Goal: Communication & Community: Answer question/provide support

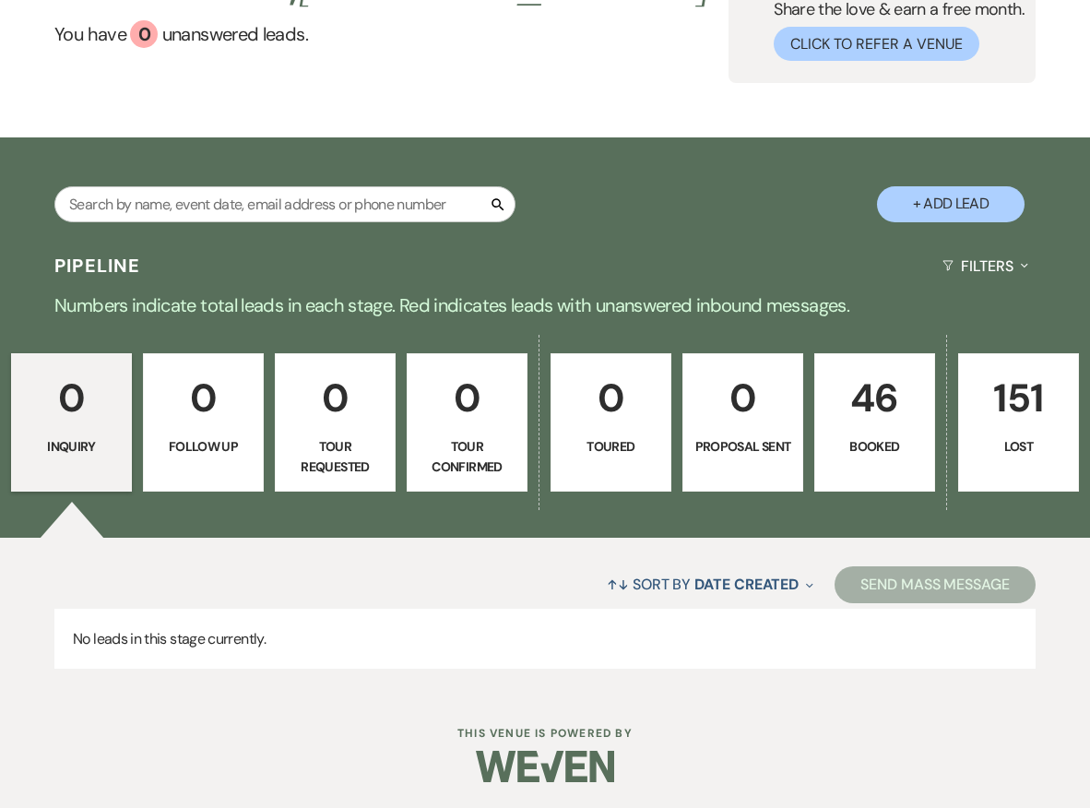
click at [835, 421] on p "46" at bounding box center [874, 398] width 97 height 62
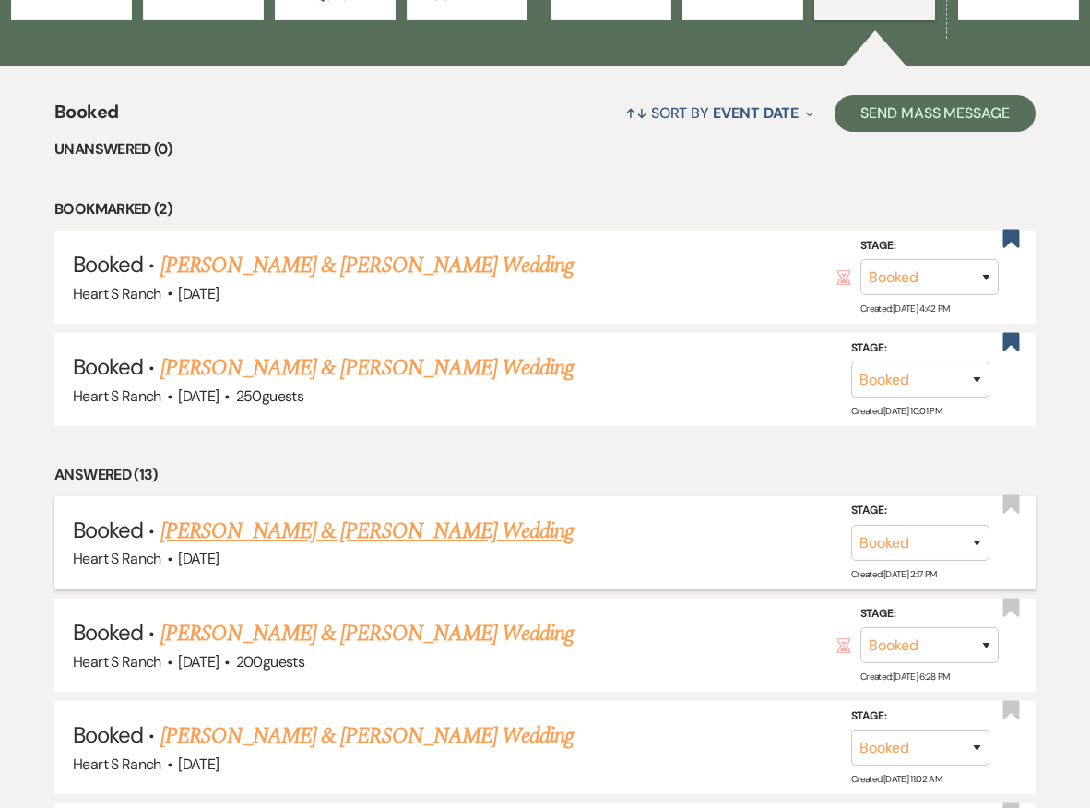
scroll to position [634, 0]
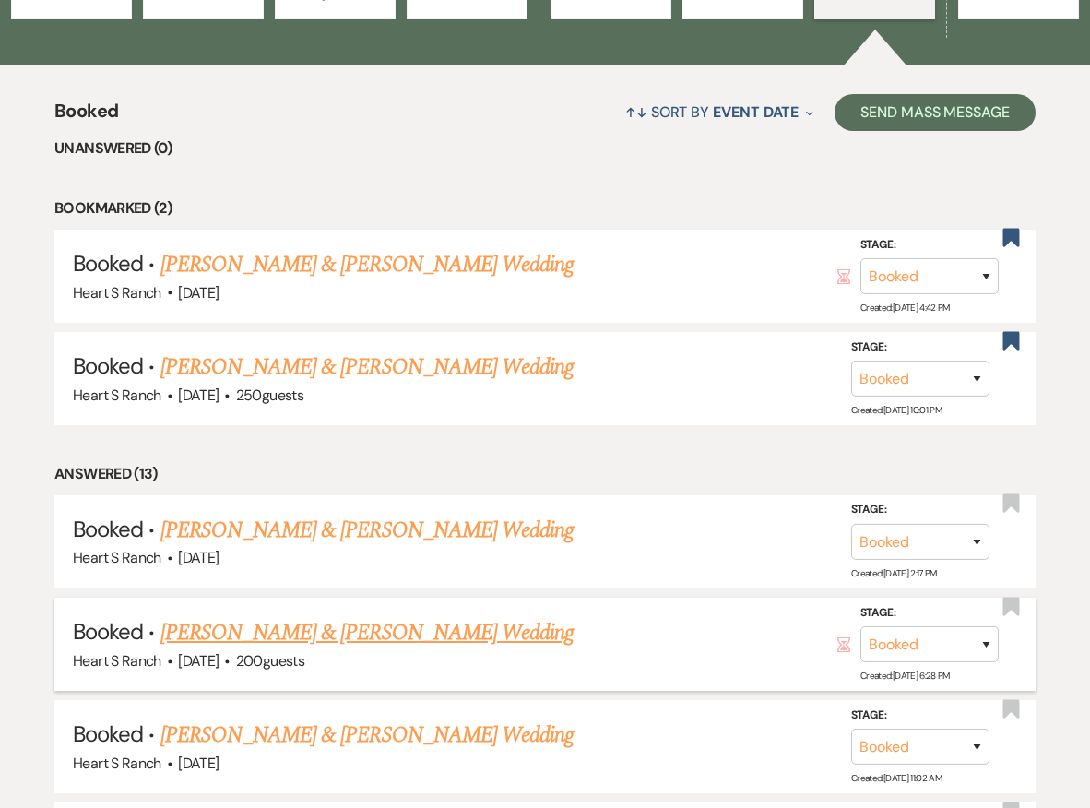
click at [449, 627] on link "[PERSON_NAME] & [PERSON_NAME] Wedding" at bounding box center [366, 632] width 413 height 33
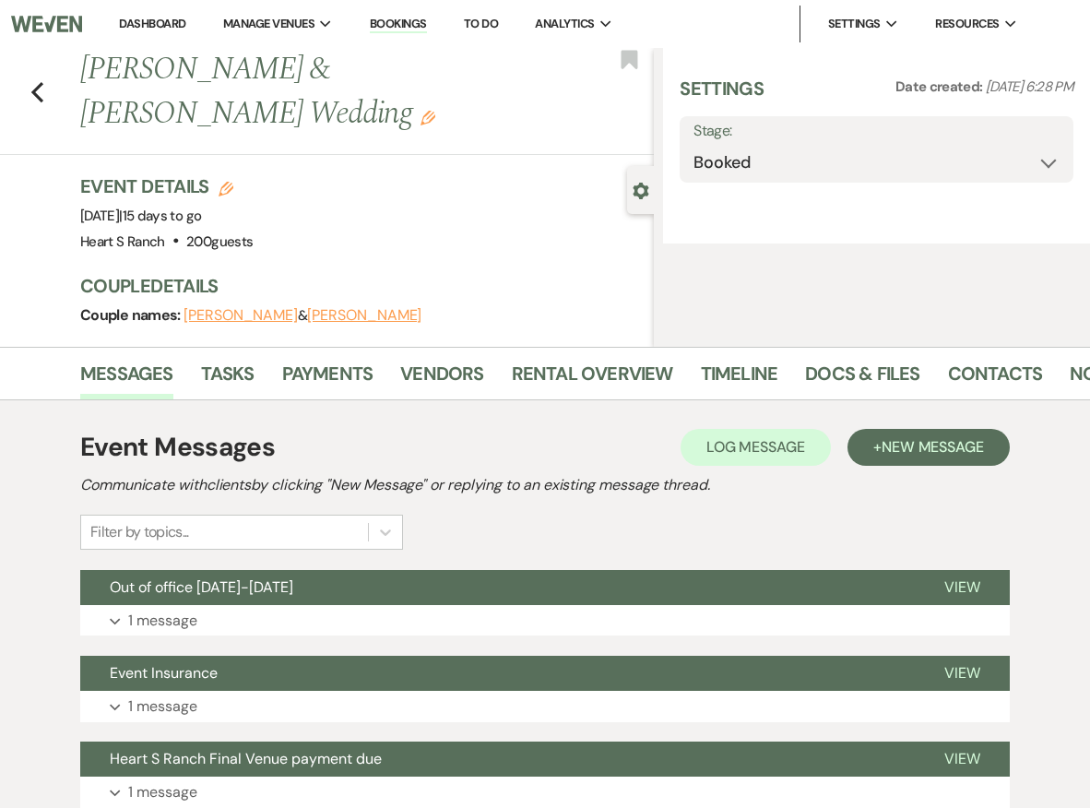
select select "24"
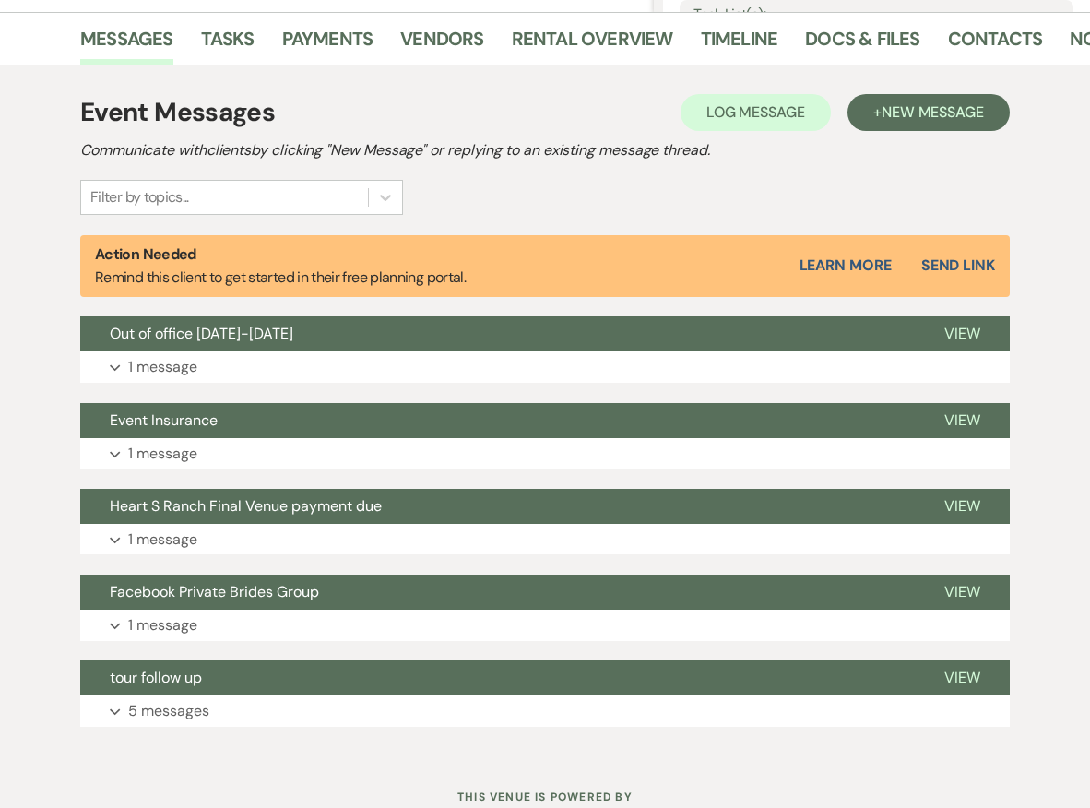
scroll to position [454, 0]
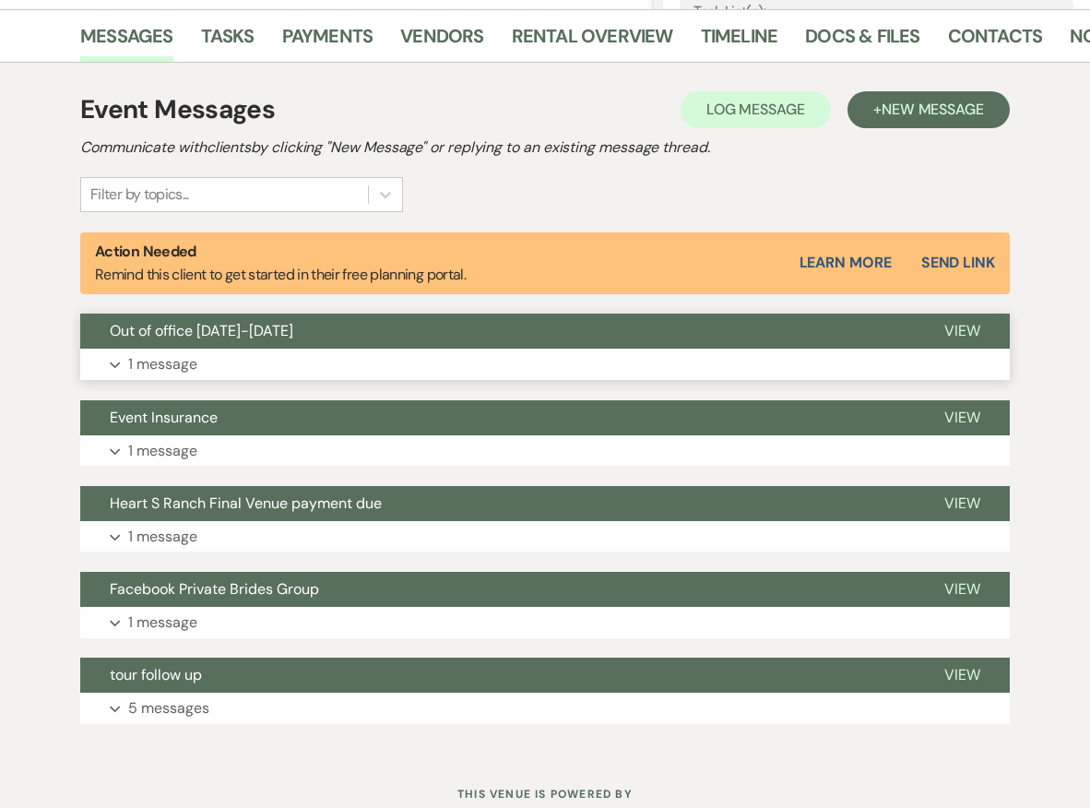
click at [465, 358] on button "Expand 1 message" at bounding box center [545, 364] width 930 height 31
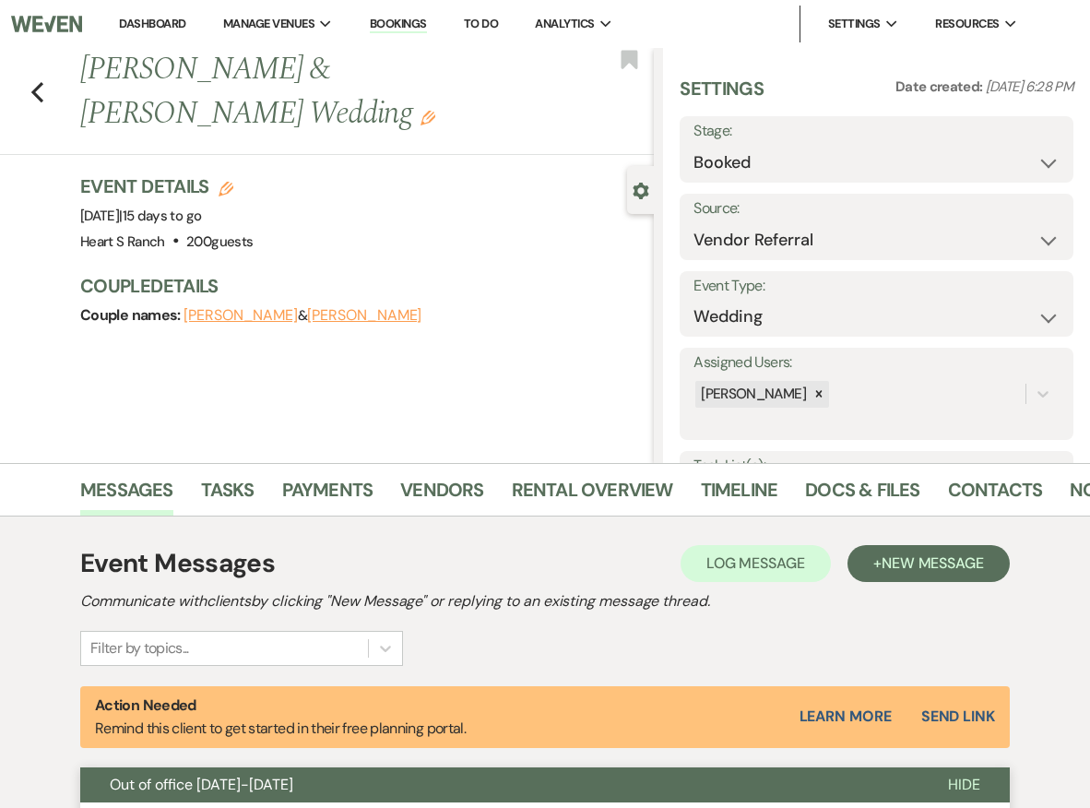
scroll to position [0, 0]
click at [39, 83] on icon "Previous" at bounding box center [37, 92] width 14 height 22
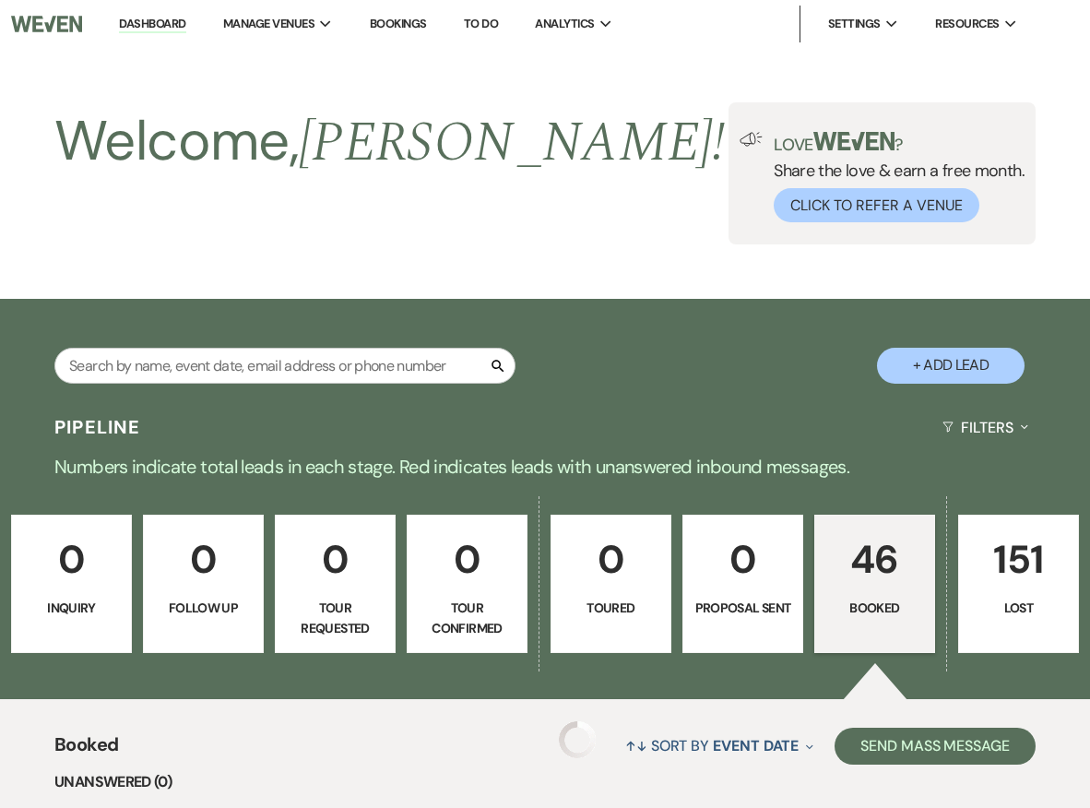
scroll to position [634, 0]
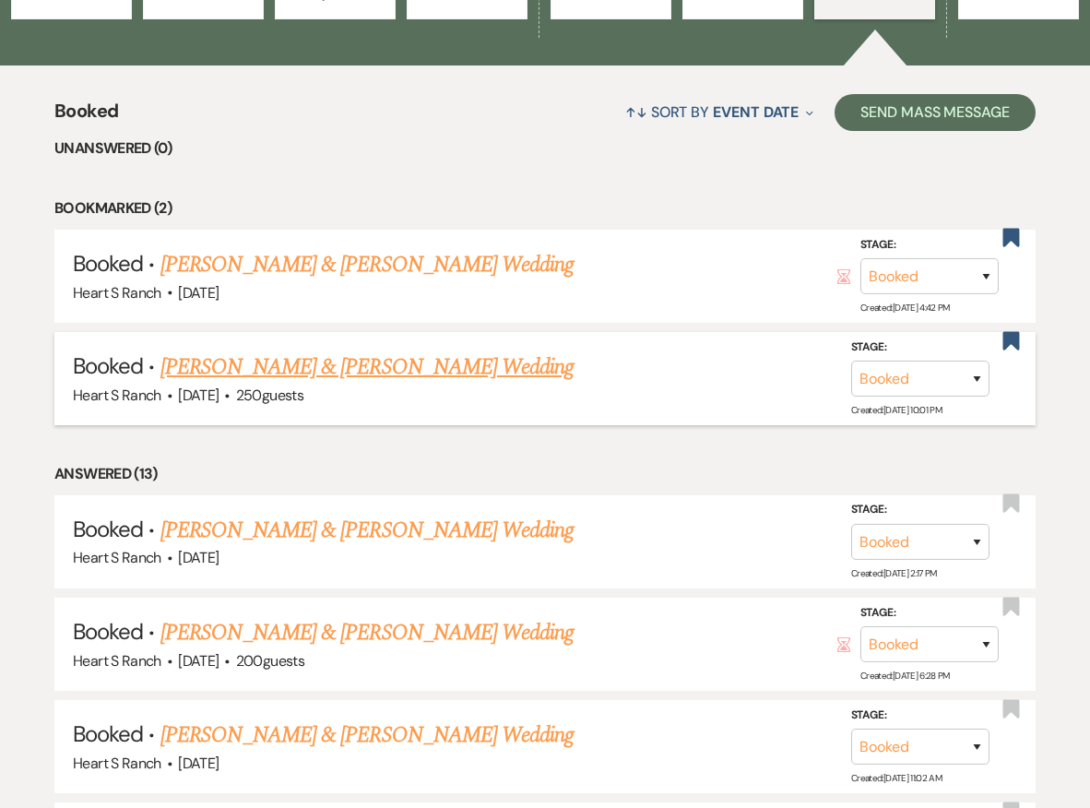
click at [283, 362] on link "[PERSON_NAME] & [PERSON_NAME] Wedding" at bounding box center [366, 366] width 413 height 33
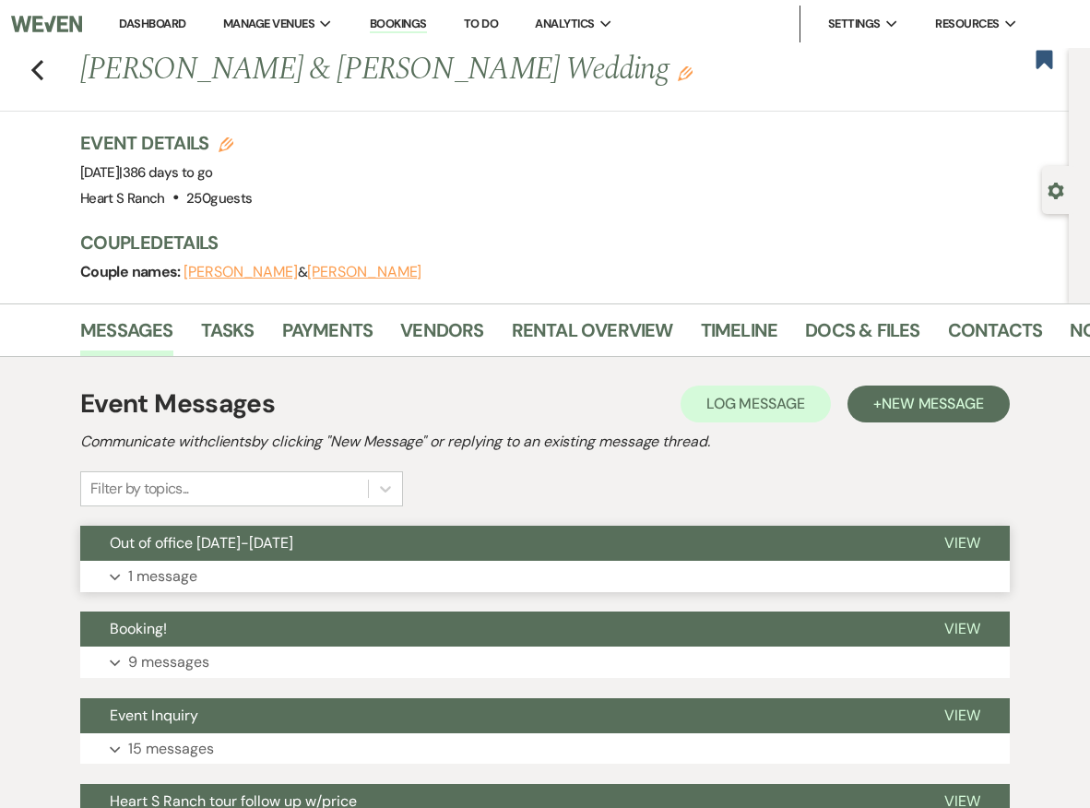
click at [267, 571] on button "Expand 1 message" at bounding box center [545, 576] width 930 height 31
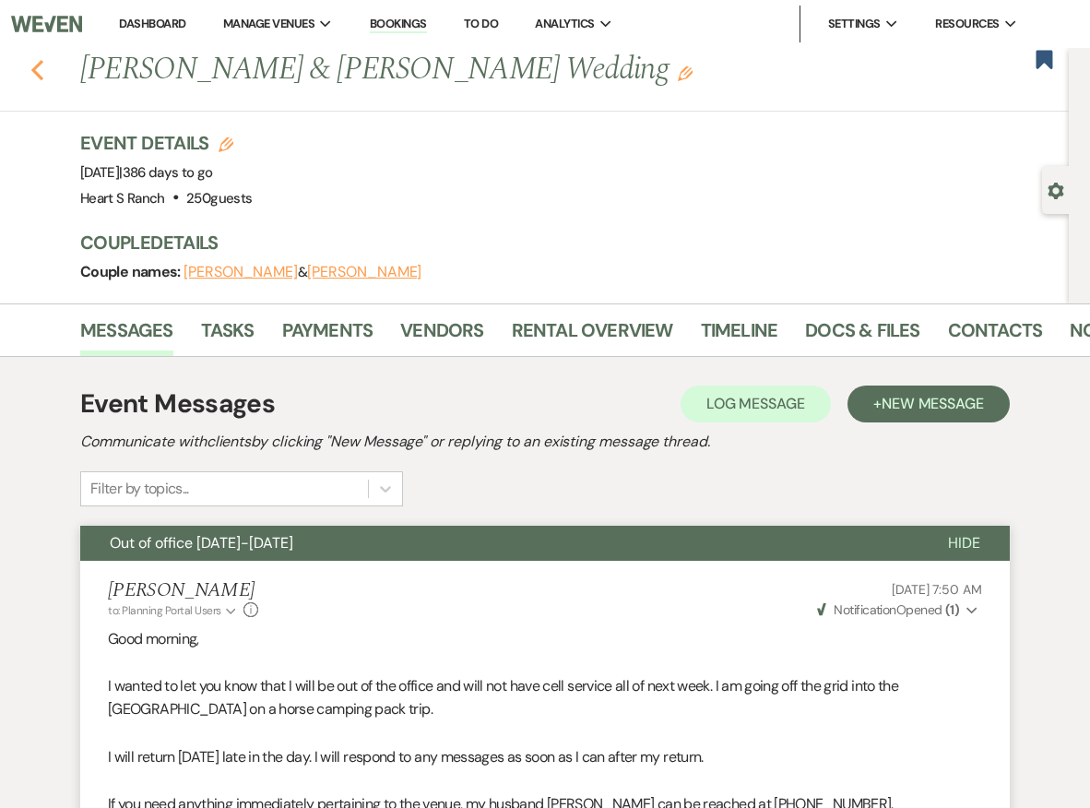
click at [38, 70] on icon "Previous" at bounding box center [37, 70] width 14 height 22
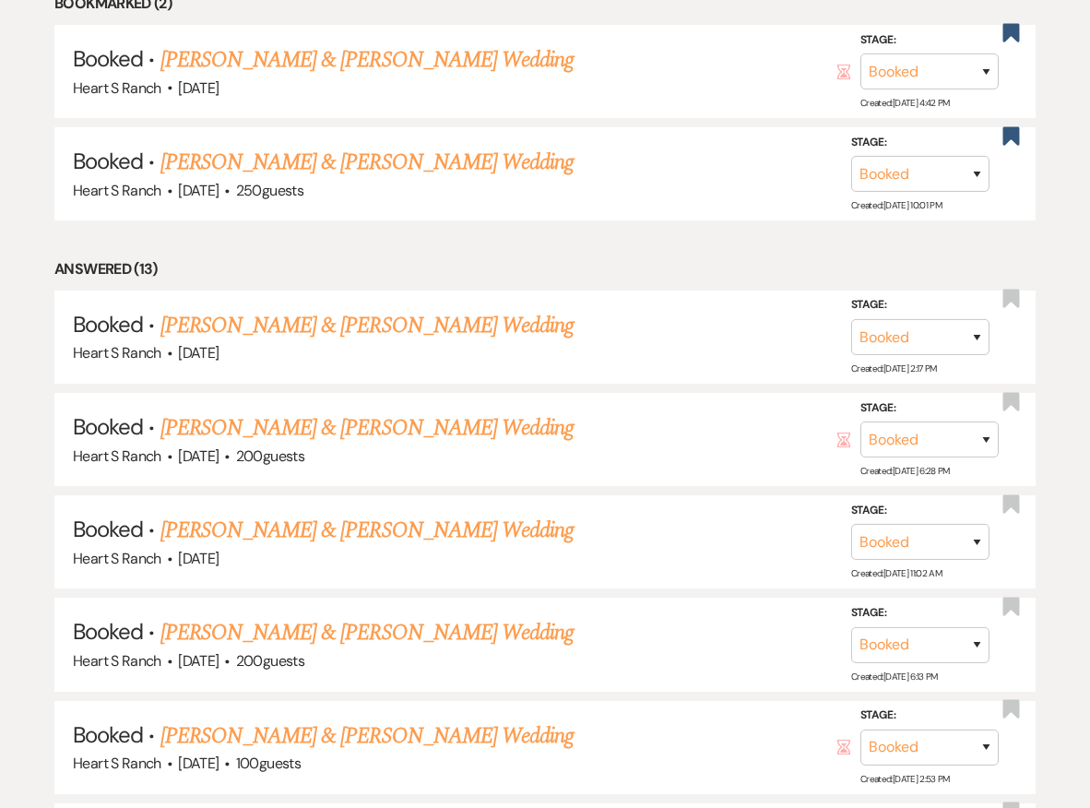
scroll to position [866, 0]
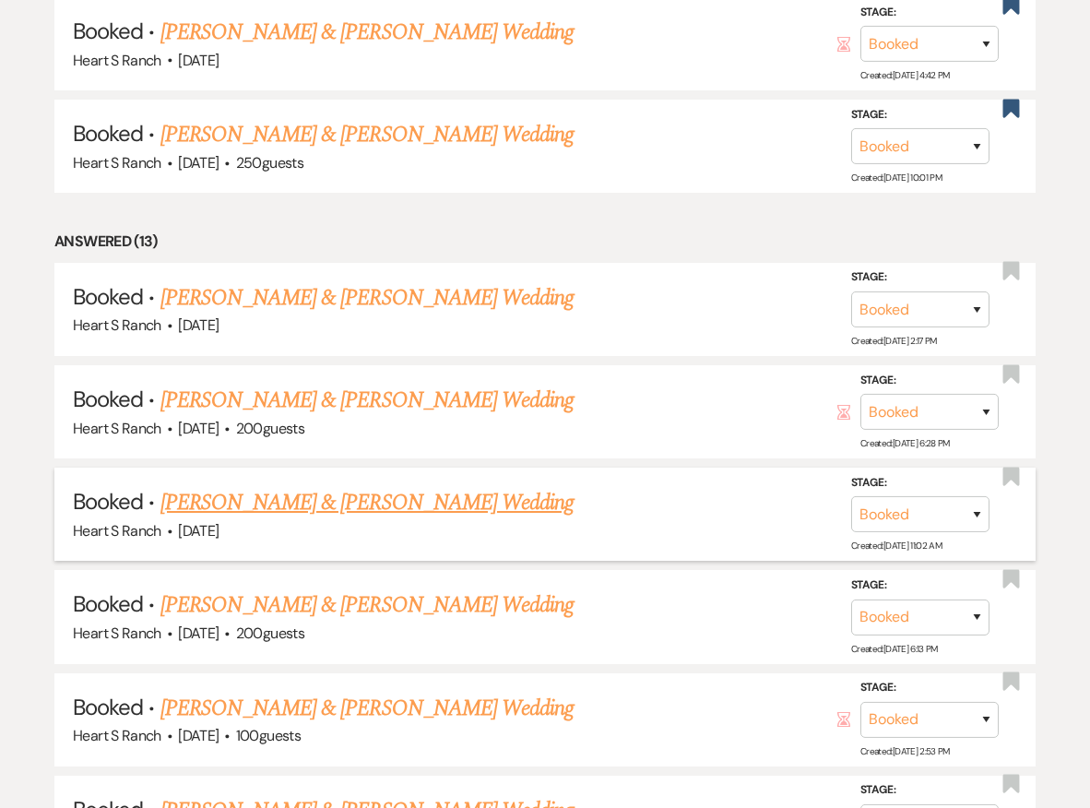
click at [269, 498] on link "[PERSON_NAME] & [PERSON_NAME] Wedding" at bounding box center [366, 502] width 413 height 33
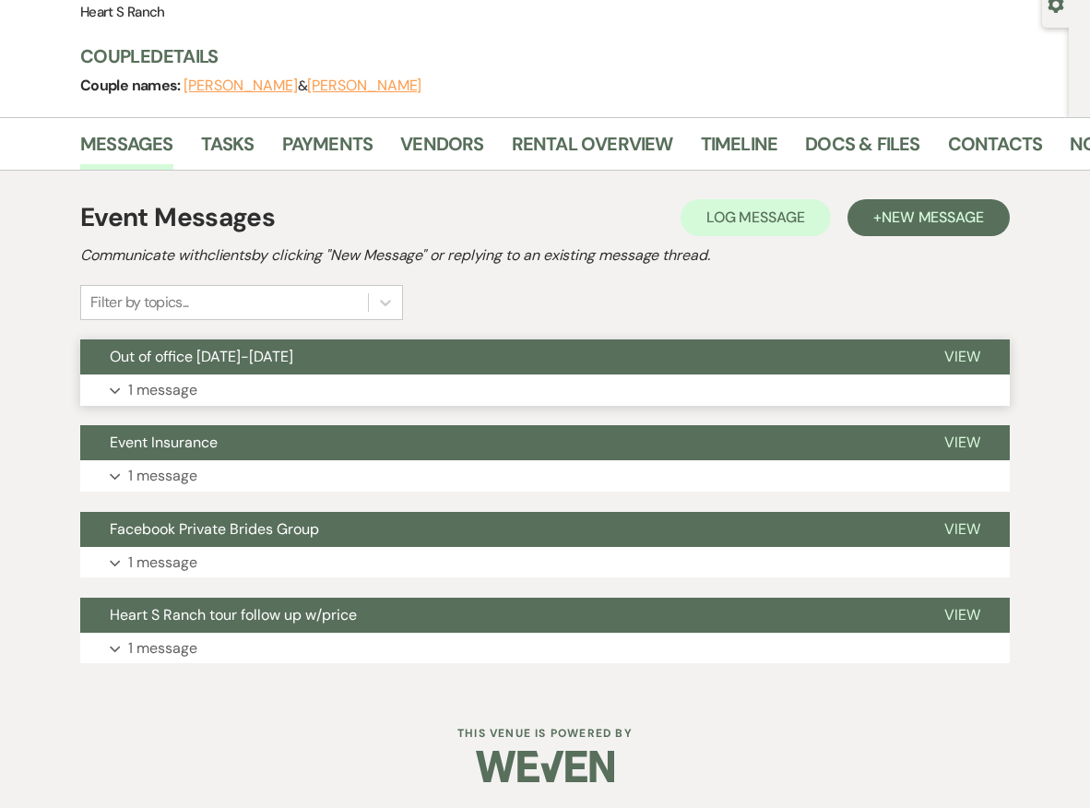
scroll to position [184, 0]
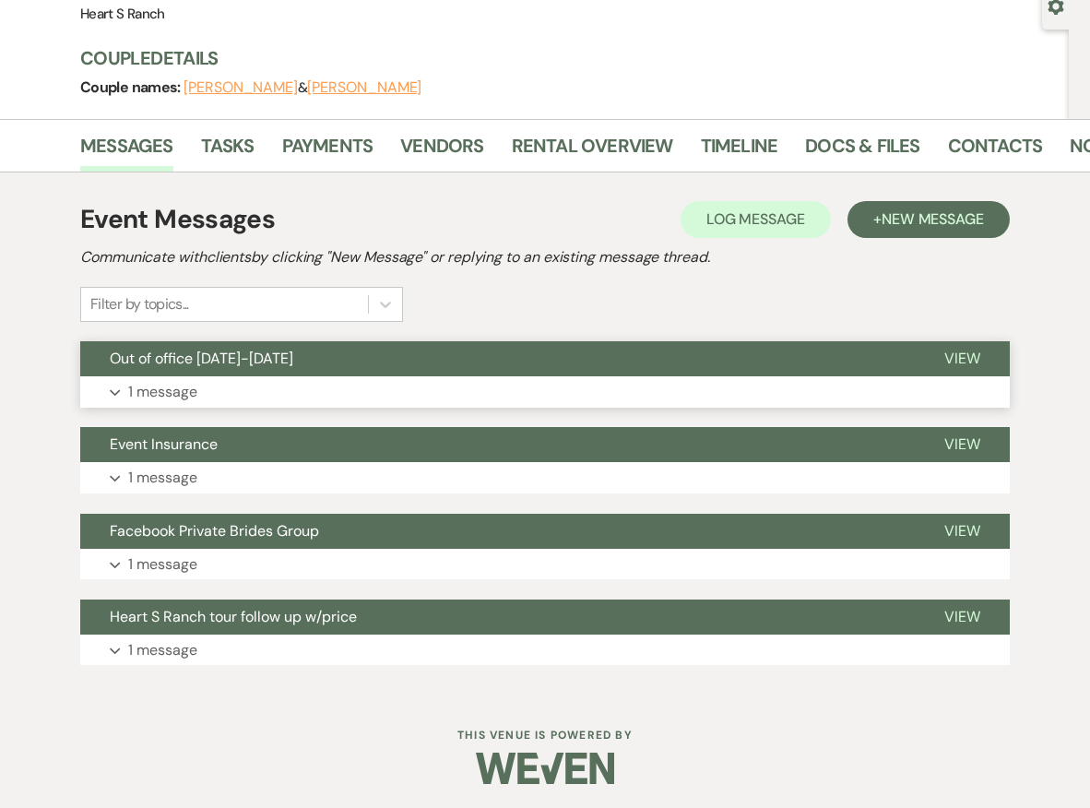
click at [343, 389] on button "Expand 1 message" at bounding box center [545, 391] width 930 height 31
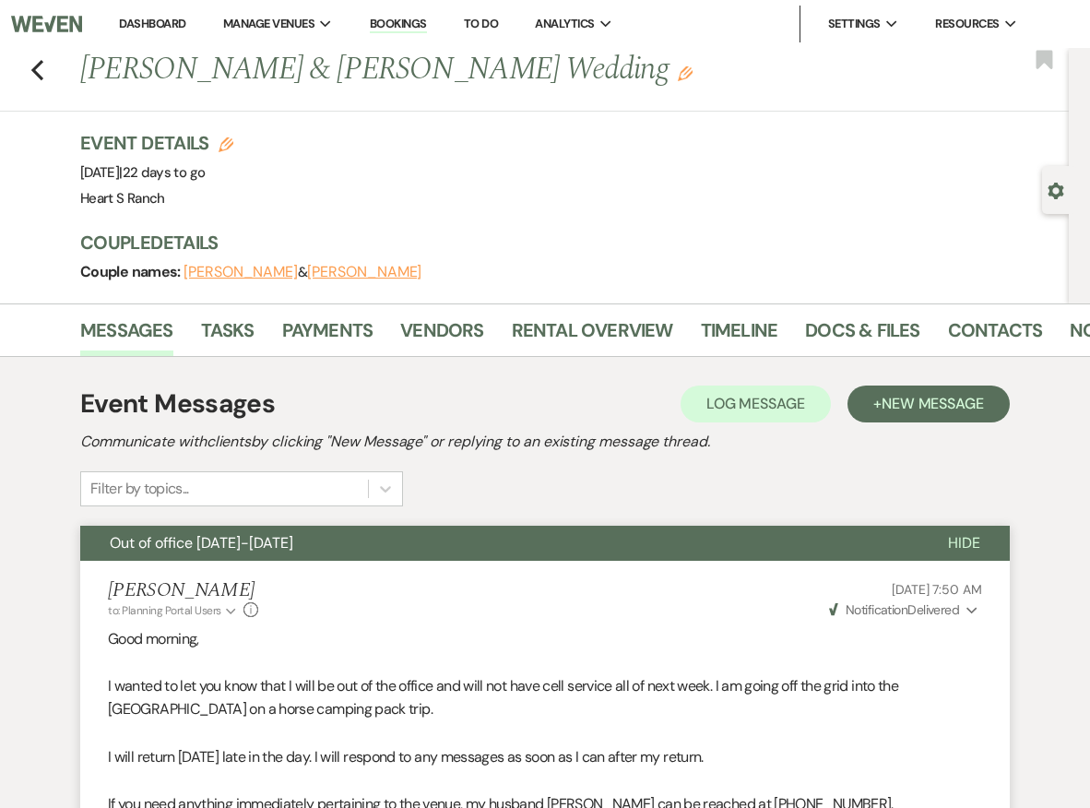
scroll to position [0, 0]
click at [41, 69] on icon "Previous" at bounding box center [37, 70] width 14 height 22
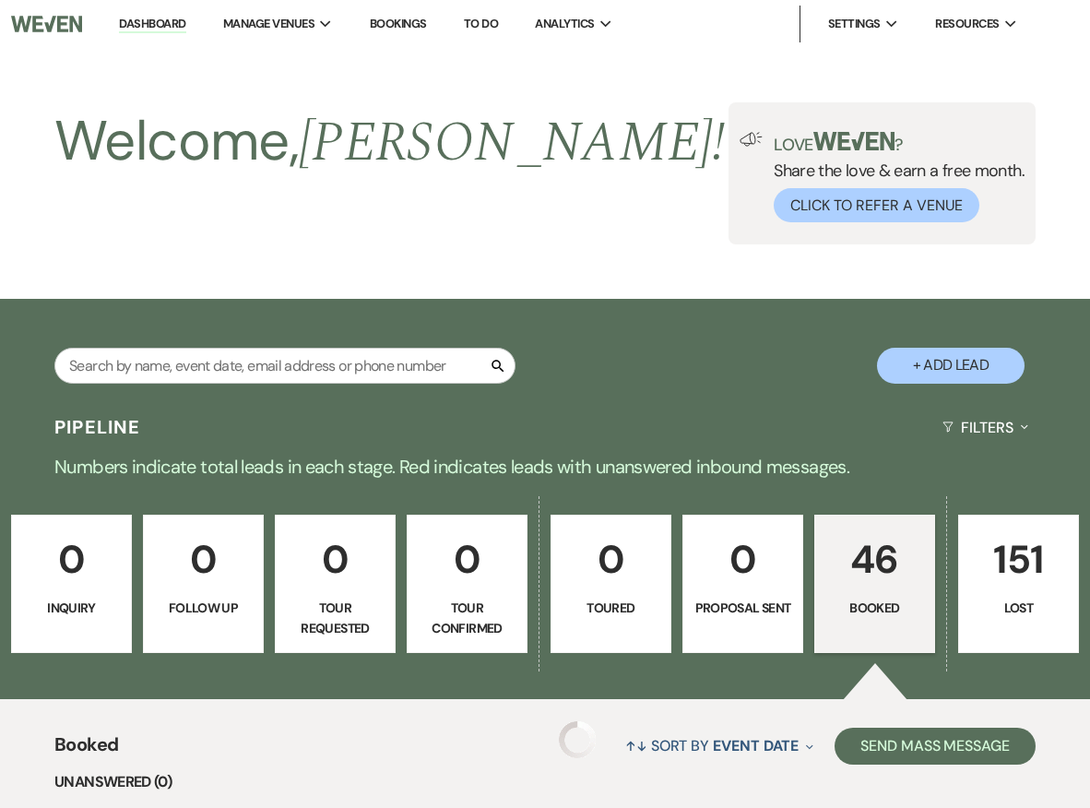
scroll to position [866, 0]
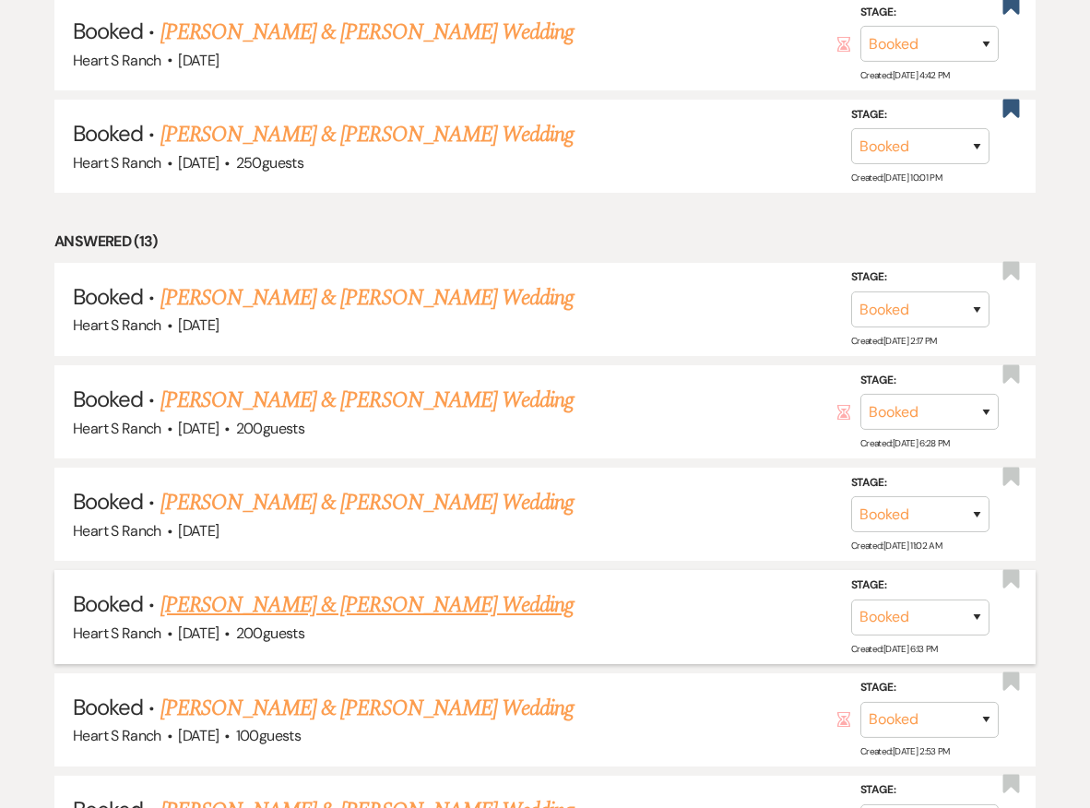
click at [286, 592] on link "[PERSON_NAME] & [PERSON_NAME] Wedding" at bounding box center [366, 604] width 413 height 33
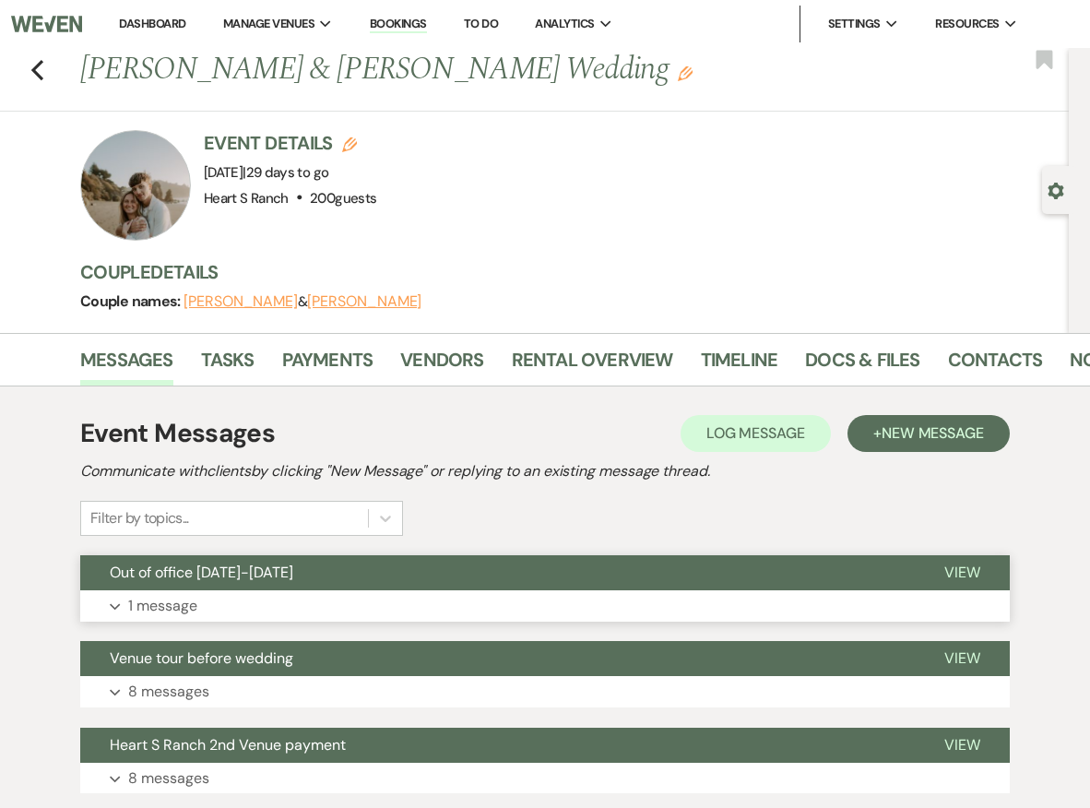
click at [282, 600] on button "Expand 1 message" at bounding box center [545, 605] width 930 height 31
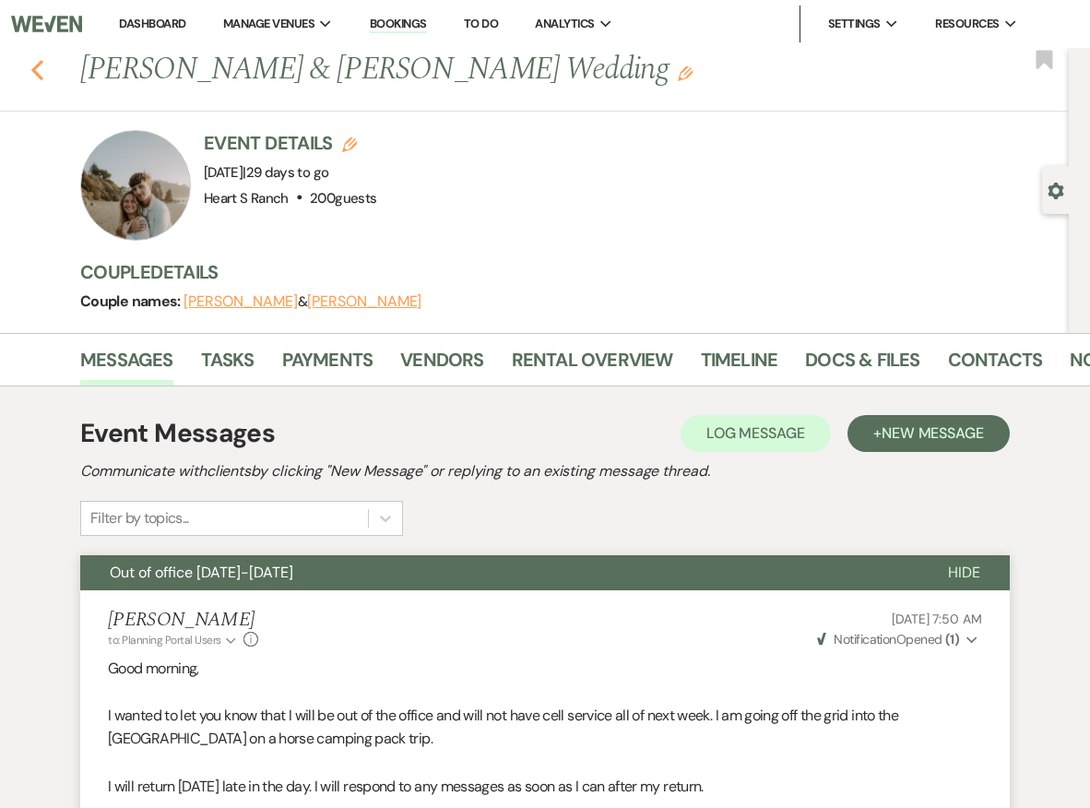
click at [32, 64] on icon "Previous" at bounding box center [37, 70] width 14 height 22
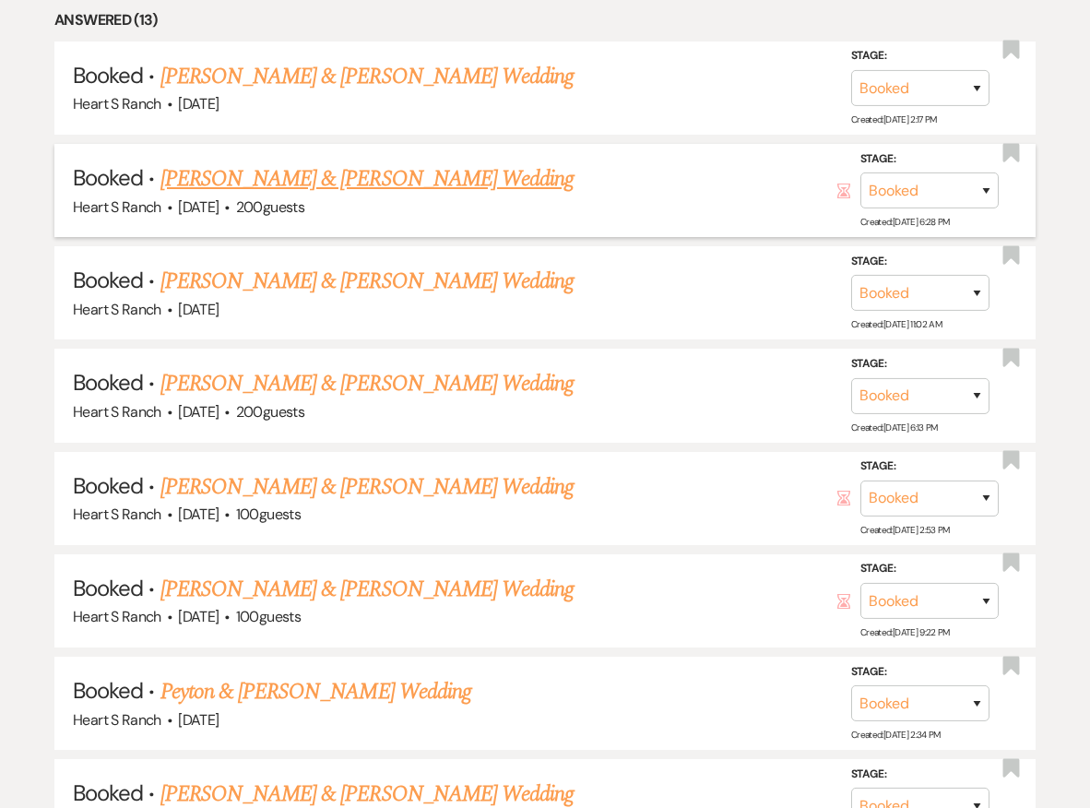
scroll to position [1094, 0]
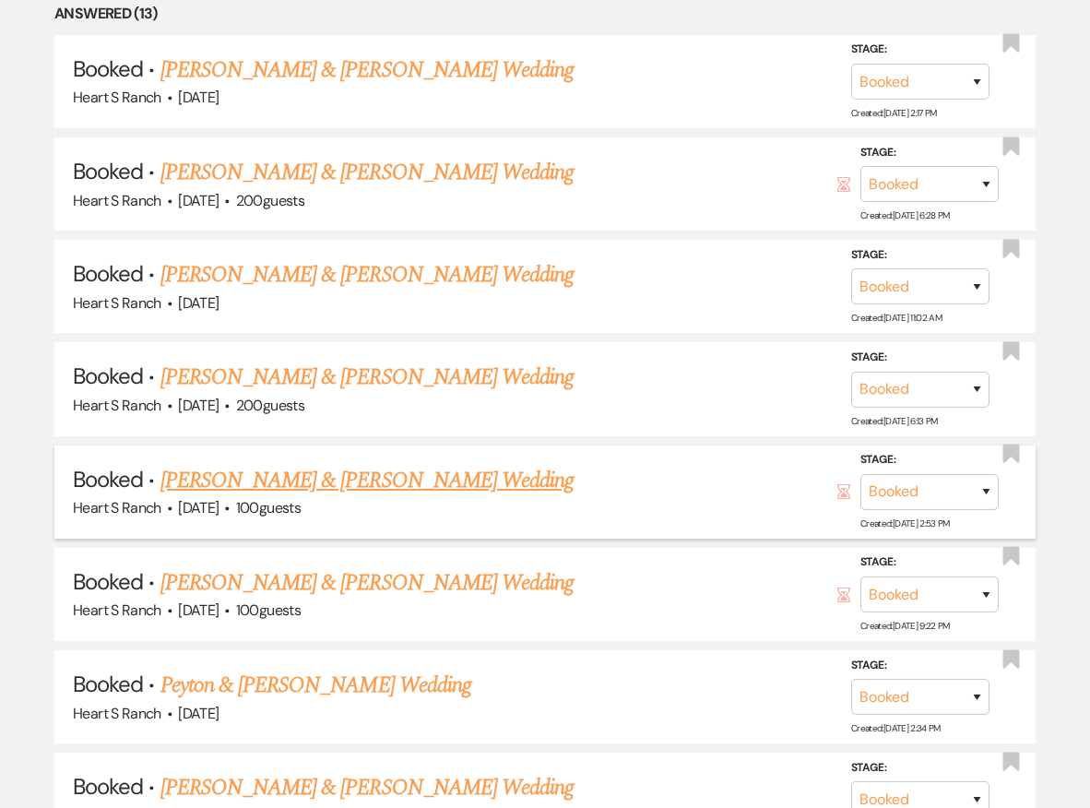
click at [234, 468] on link "[PERSON_NAME] & [PERSON_NAME] Wedding" at bounding box center [366, 480] width 413 height 33
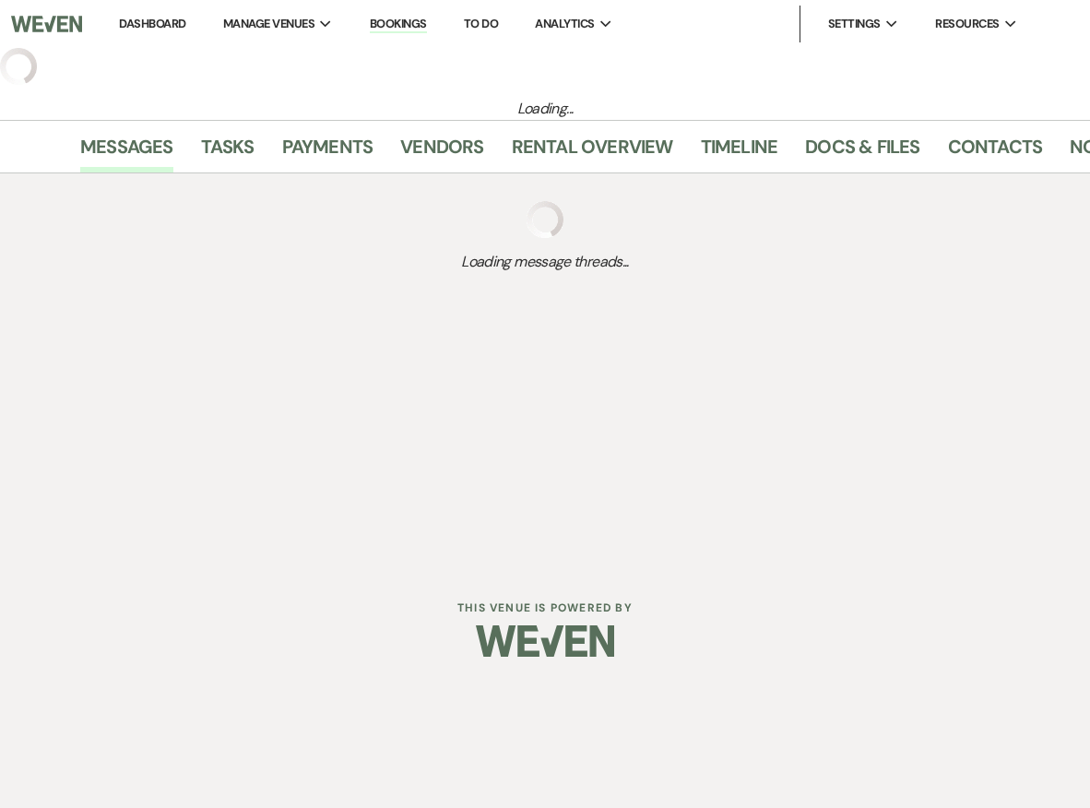
select select "5"
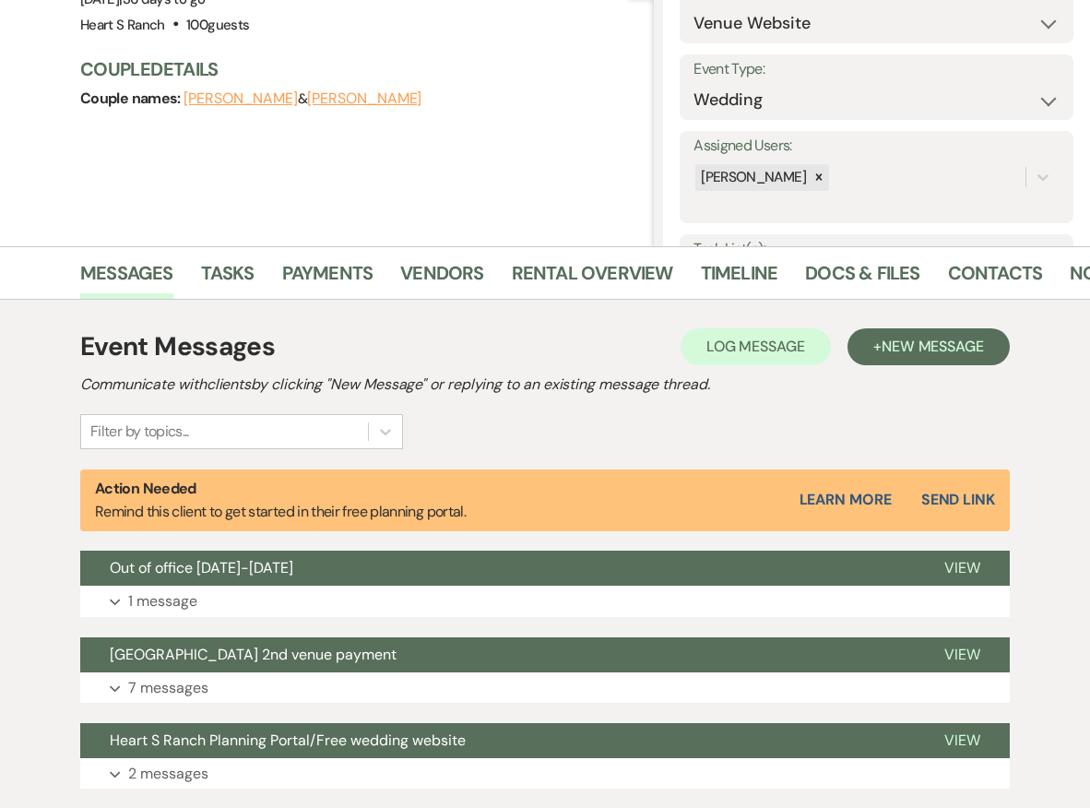
scroll to position [219, 0]
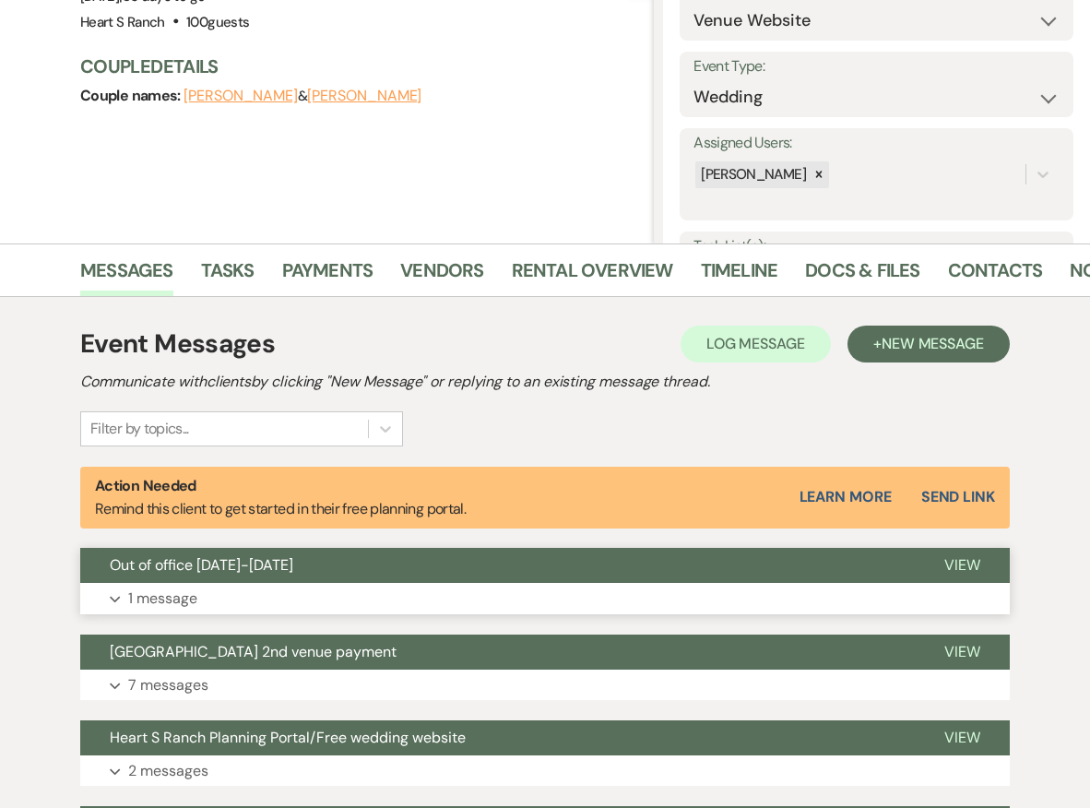
click at [246, 583] on button "Expand 1 message" at bounding box center [545, 598] width 930 height 31
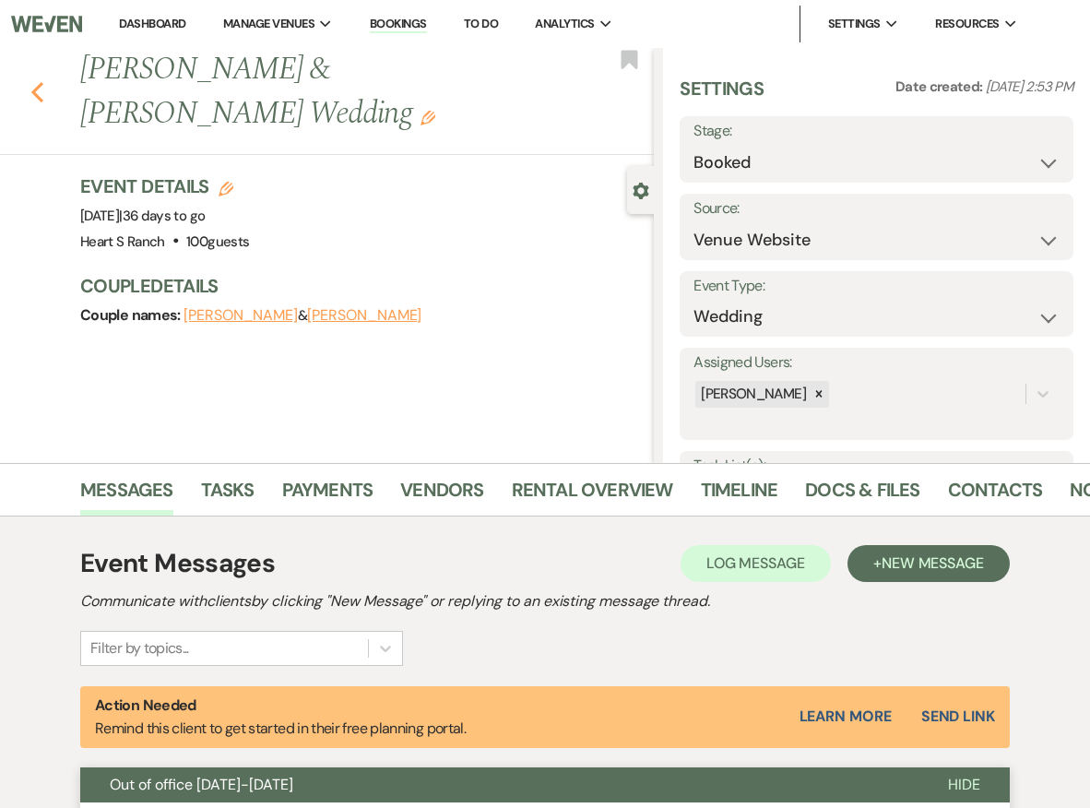
scroll to position [0, 0]
click at [38, 87] on use "button" at bounding box center [37, 92] width 12 height 20
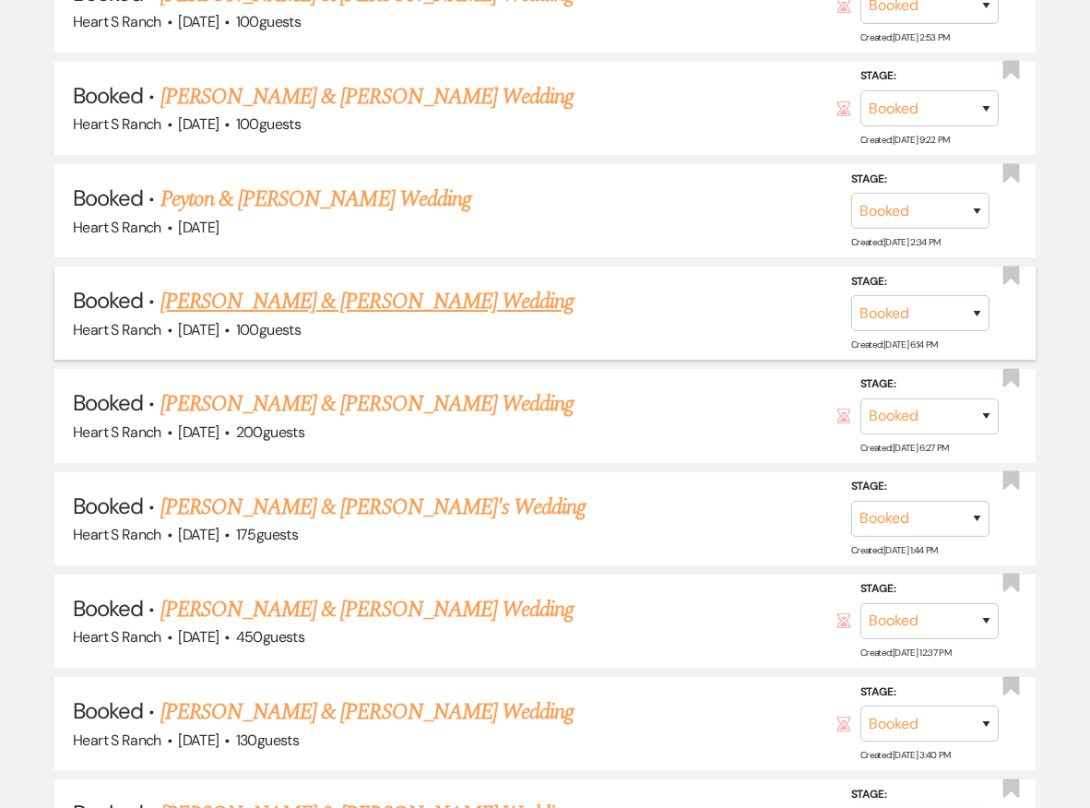
scroll to position [1539, 0]
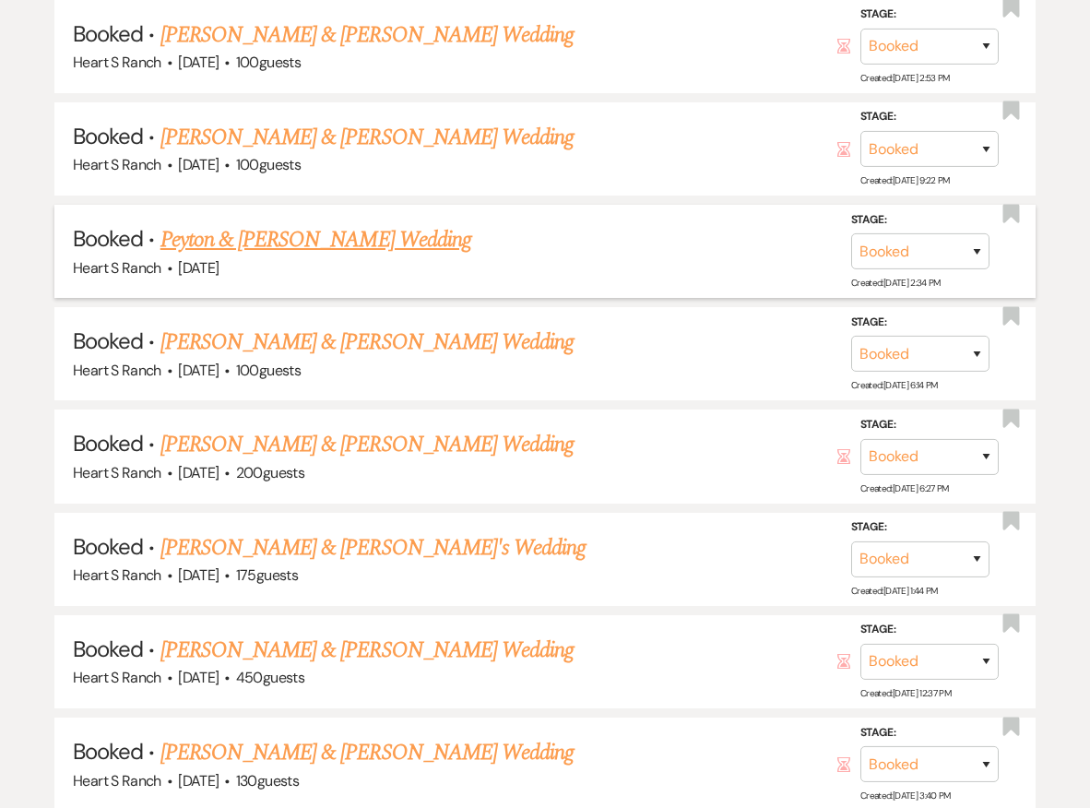
click at [273, 223] on link "Peyton & [PERSON_NAME] Wedding" at bounding box center [315, 239] width 311 height 33
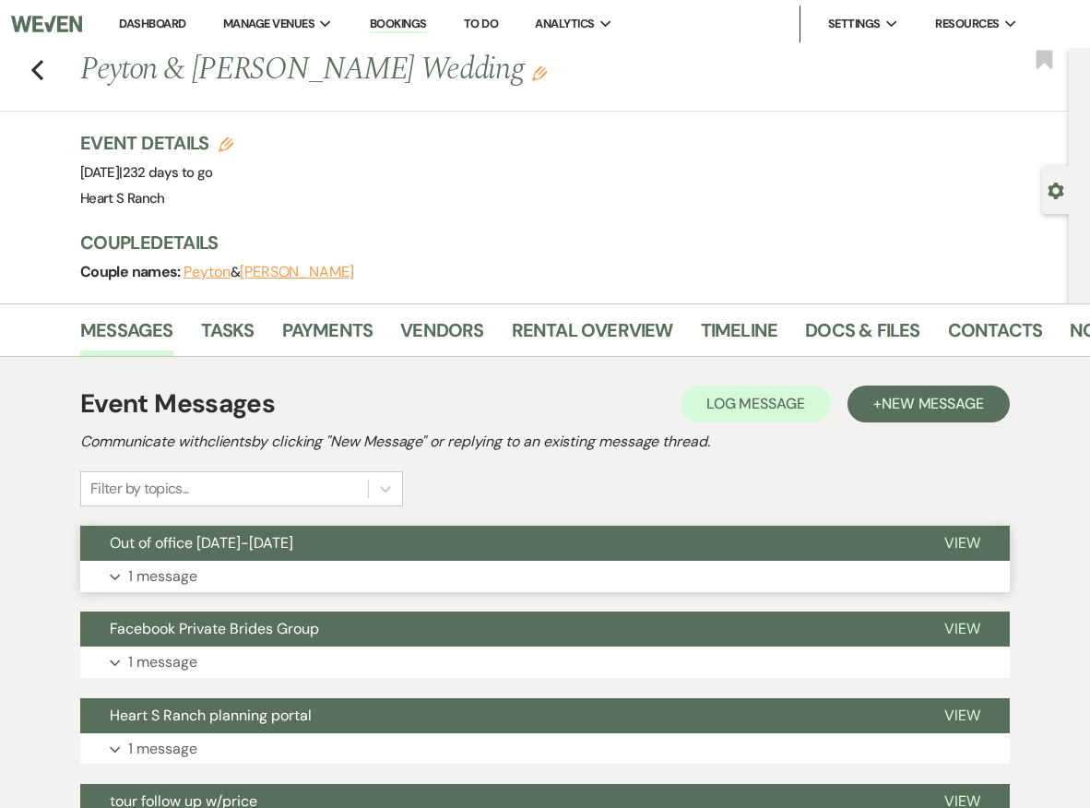
click at [322, 569] on button "Expand 1 message" at bounding box center [545, 576] width 930 height 31
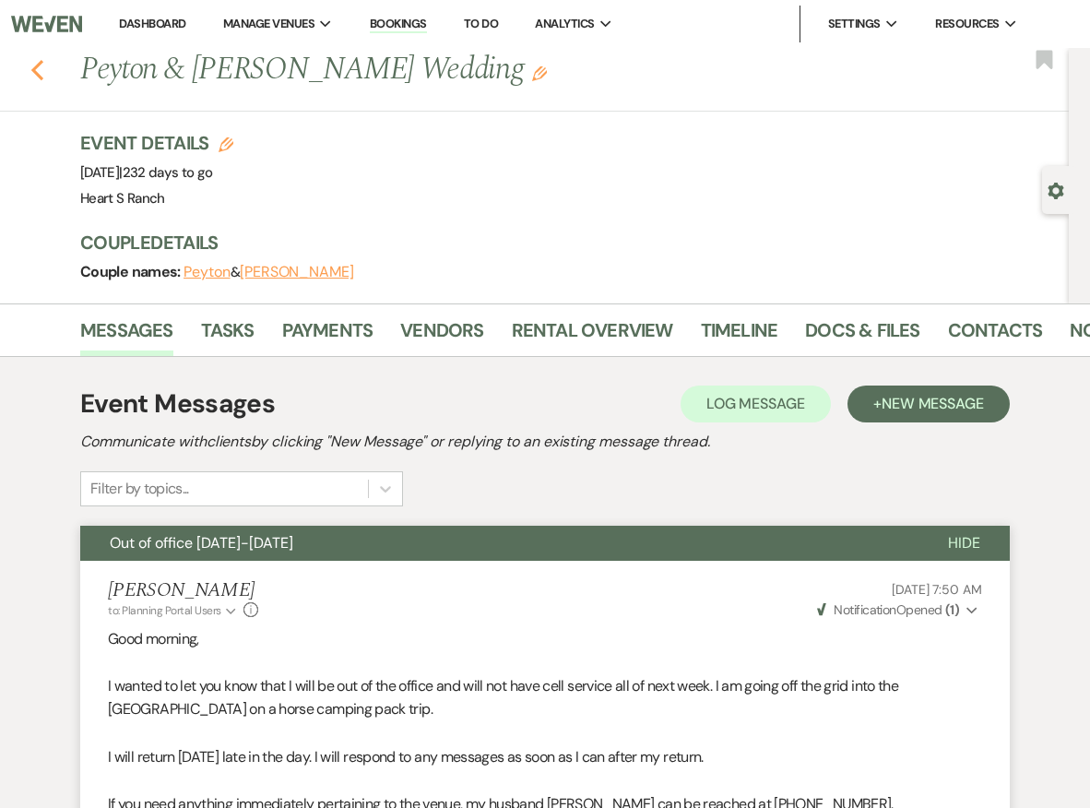
click at [37, 69] on icon "Previous" at bounding box center [37, 70] width 14 height 22
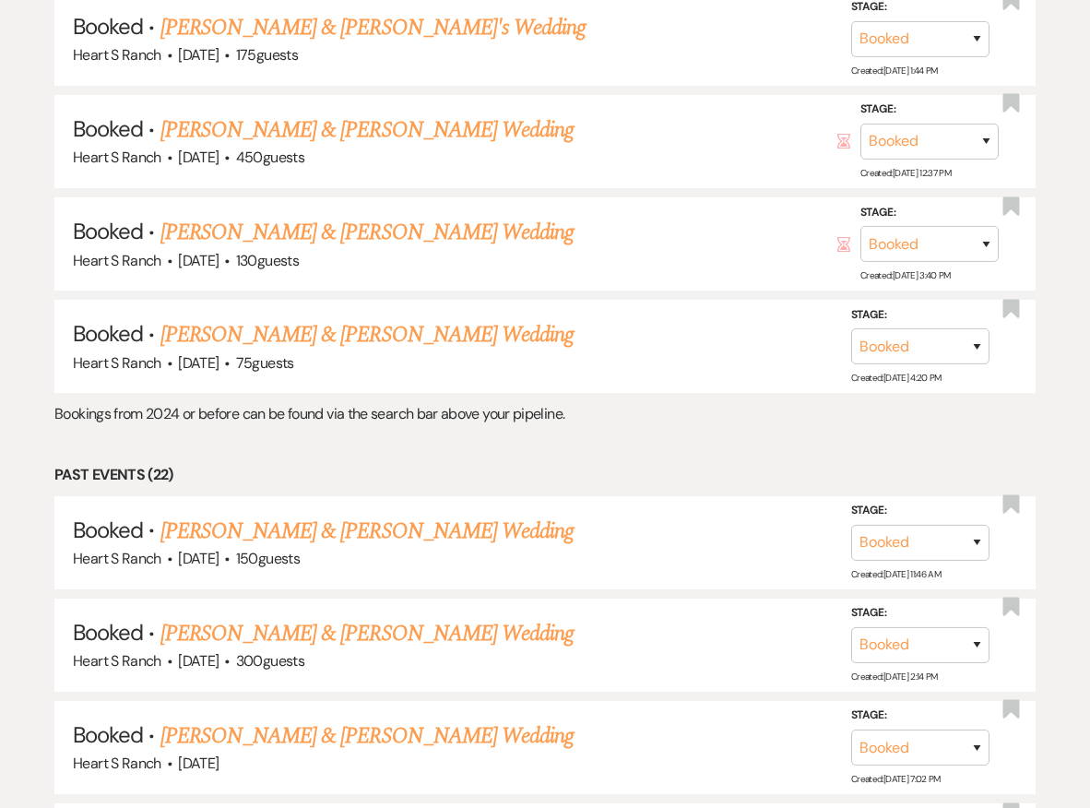
scroll to position [2083, 0]
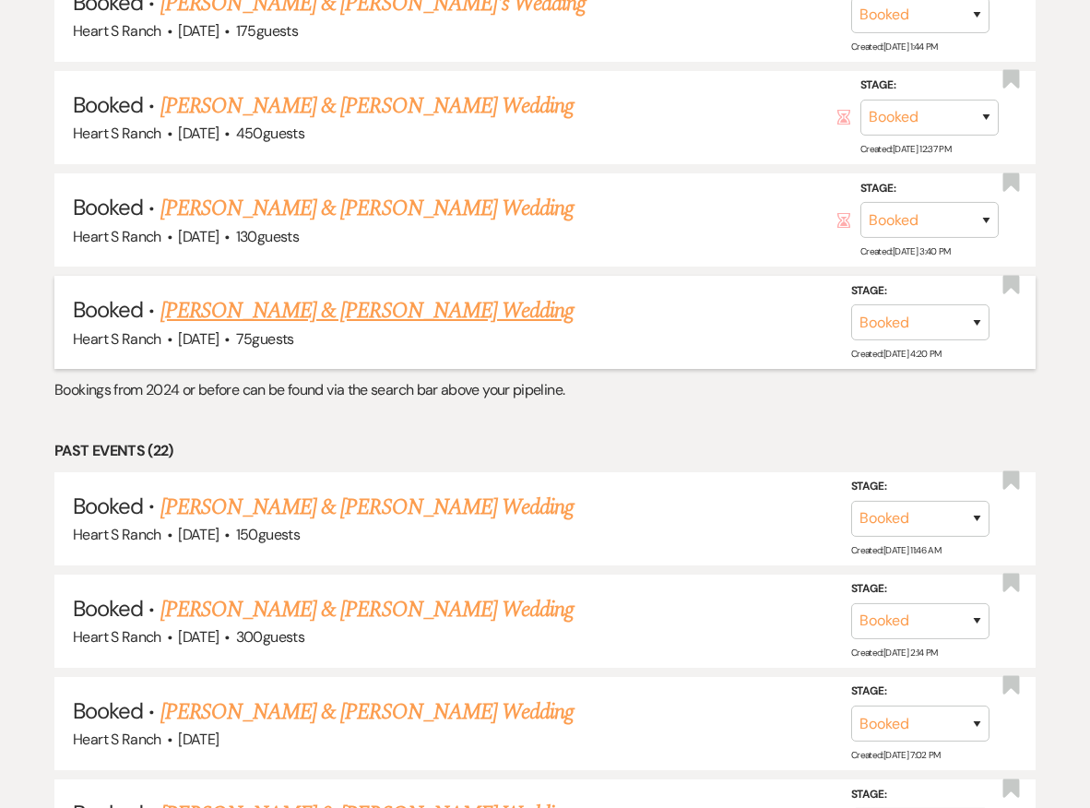
click at [221, 294] on link "[PERSON_NAME] & [PERSON_NAME] Wedding" at bounding box center [366, 310] width 413 height 33
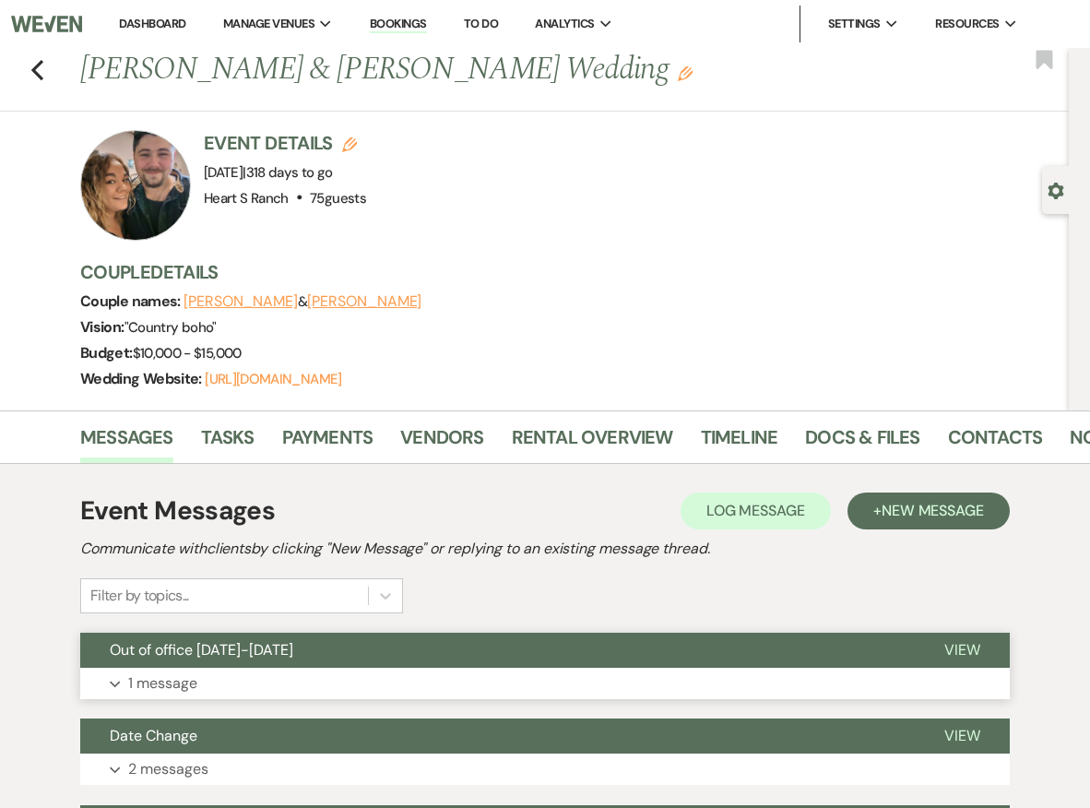
click at [335, 682] on button "Expand 1 message" at bounding box center [545, 683] width 930 height 31
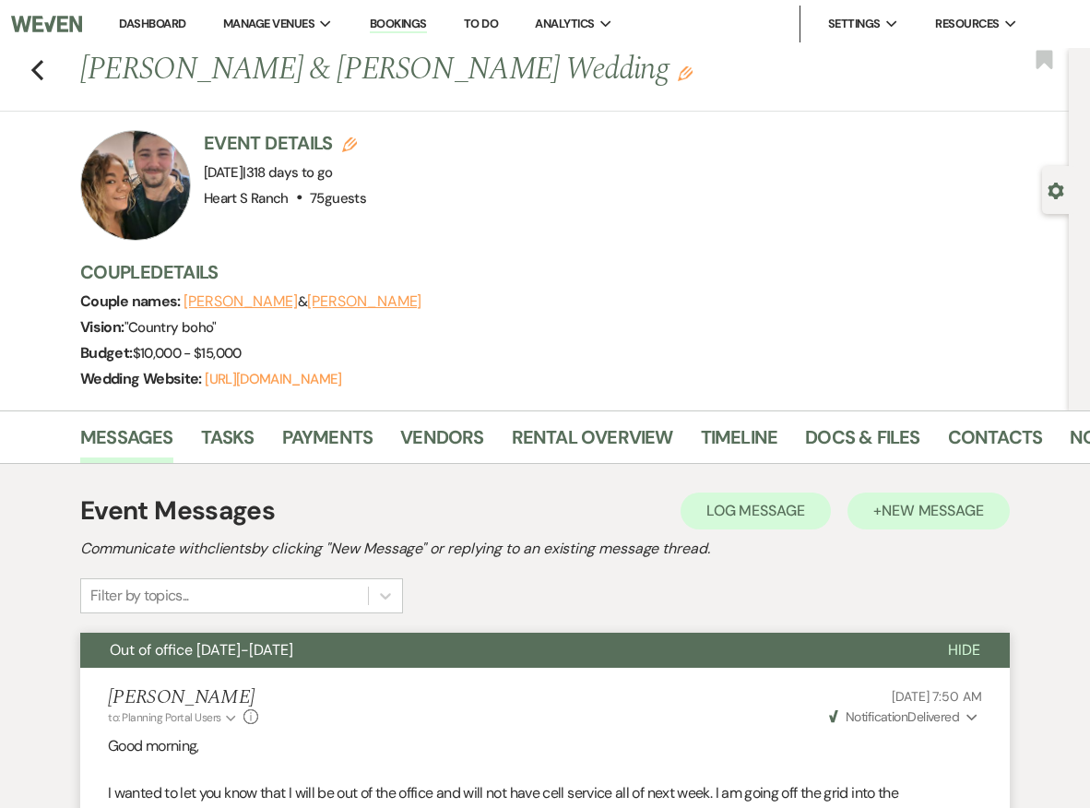
click at [894, 514] on span "New Message" at bounding box center [933, 510] width 102 height 19
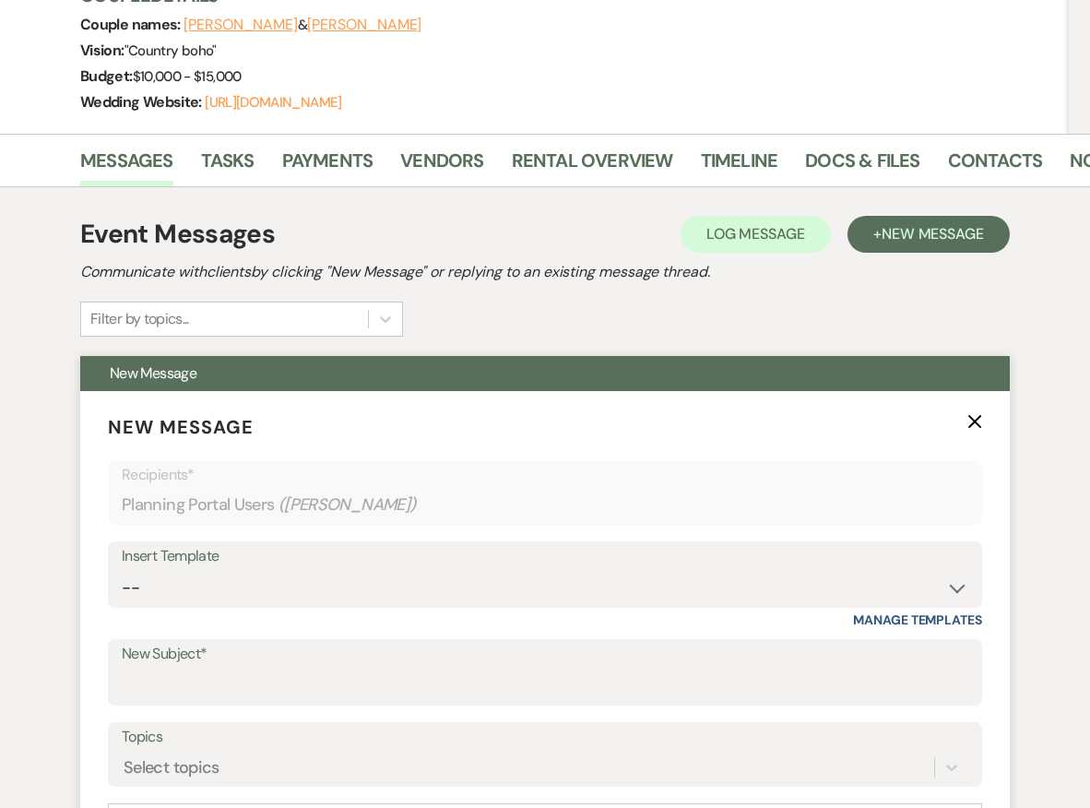
scroll to position [280, 0]
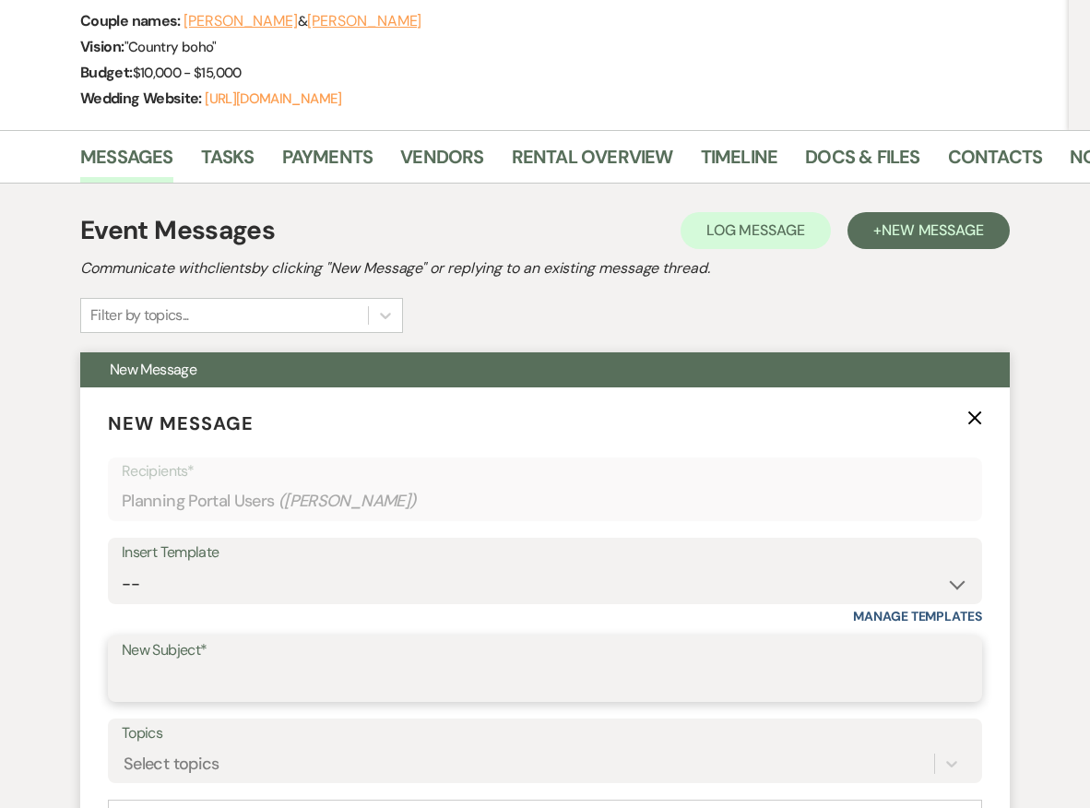
click at [407, 667] on input "New Subject*" at bounding box center [545, 682] width 847 height 36
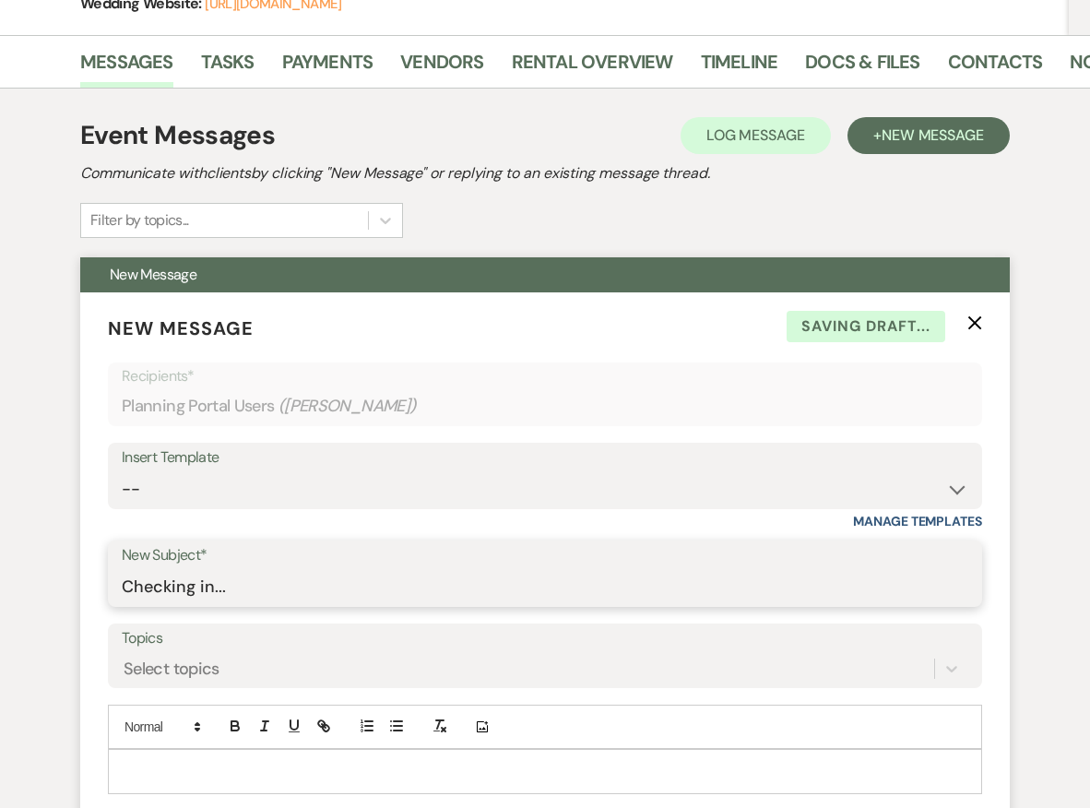
scroll to position [385, 0]
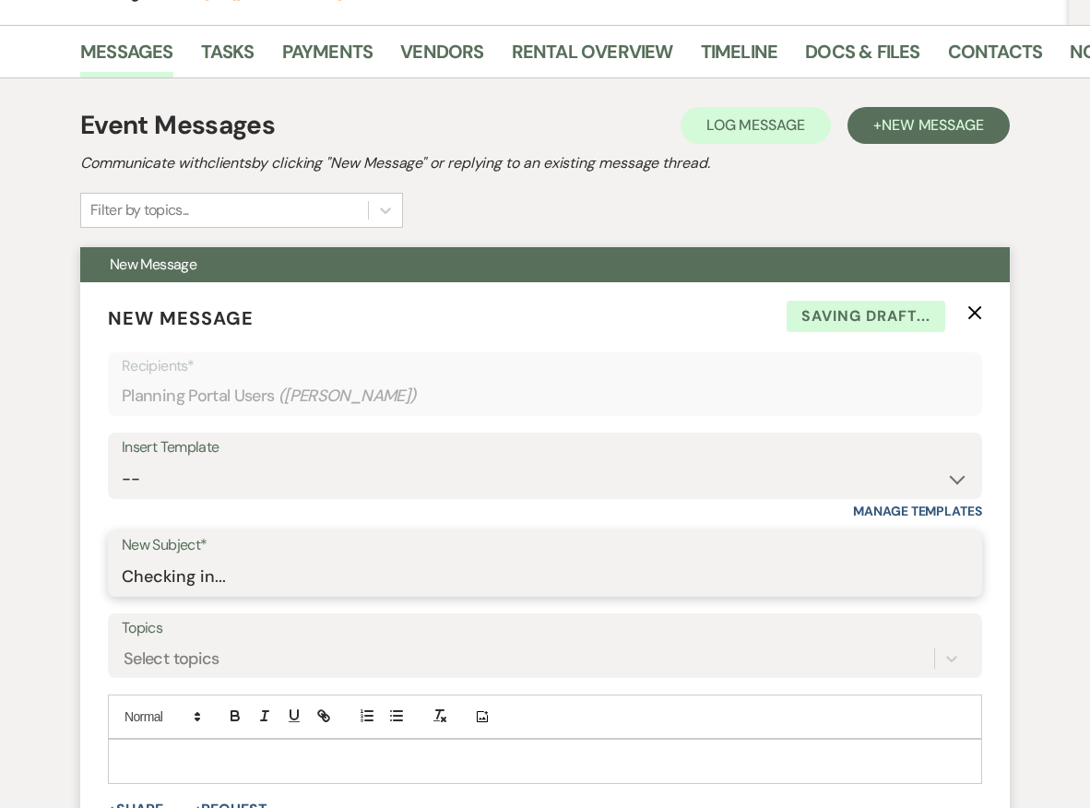
type input "Checking in..."
click at [355, 743] on div at bounding box center [545, 761] width 872 height 42
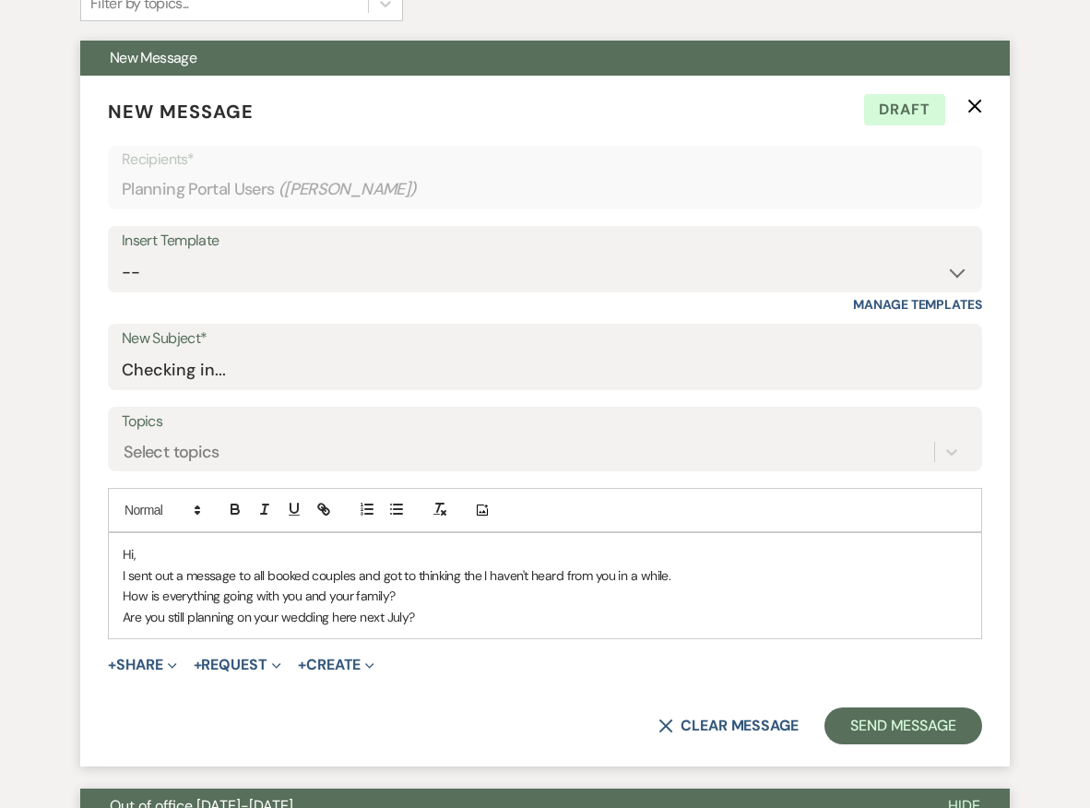
scroll to position [599, 0]
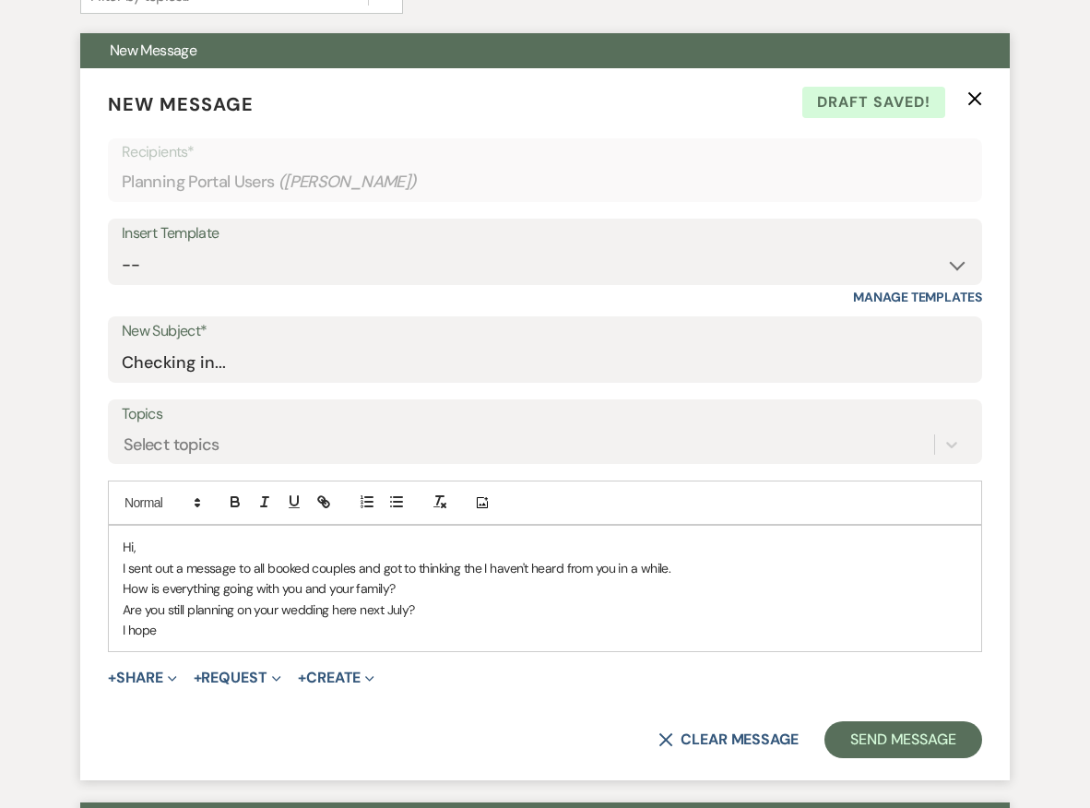
drag, startPoint x: 423, startPoint y: 606, endPoint x: 113, endPoint y: 605, distance: 310.8
click at [113, 606] on div "Hi, I sent out a message to all booked couples and got to thinking the I haven'…" at bounding box center [545, 588] width 872 height 125
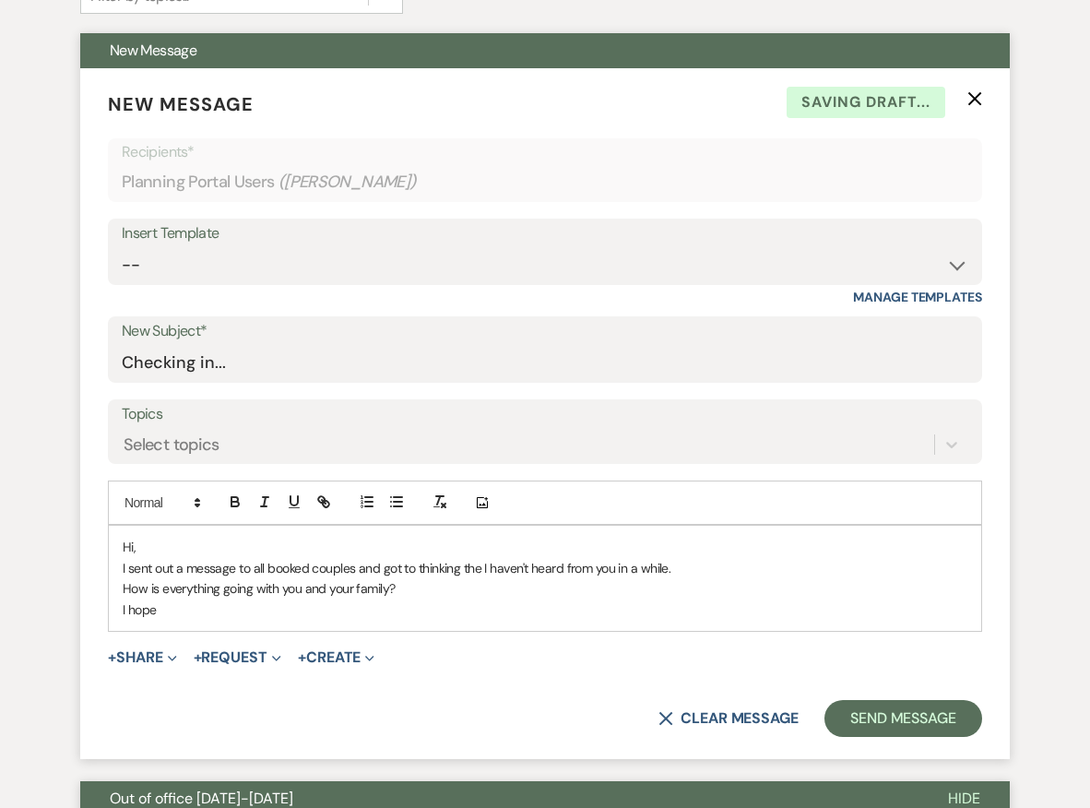
click at [182, 605] on p "I hope" at bounding box center [545, 609] width 845 height 20
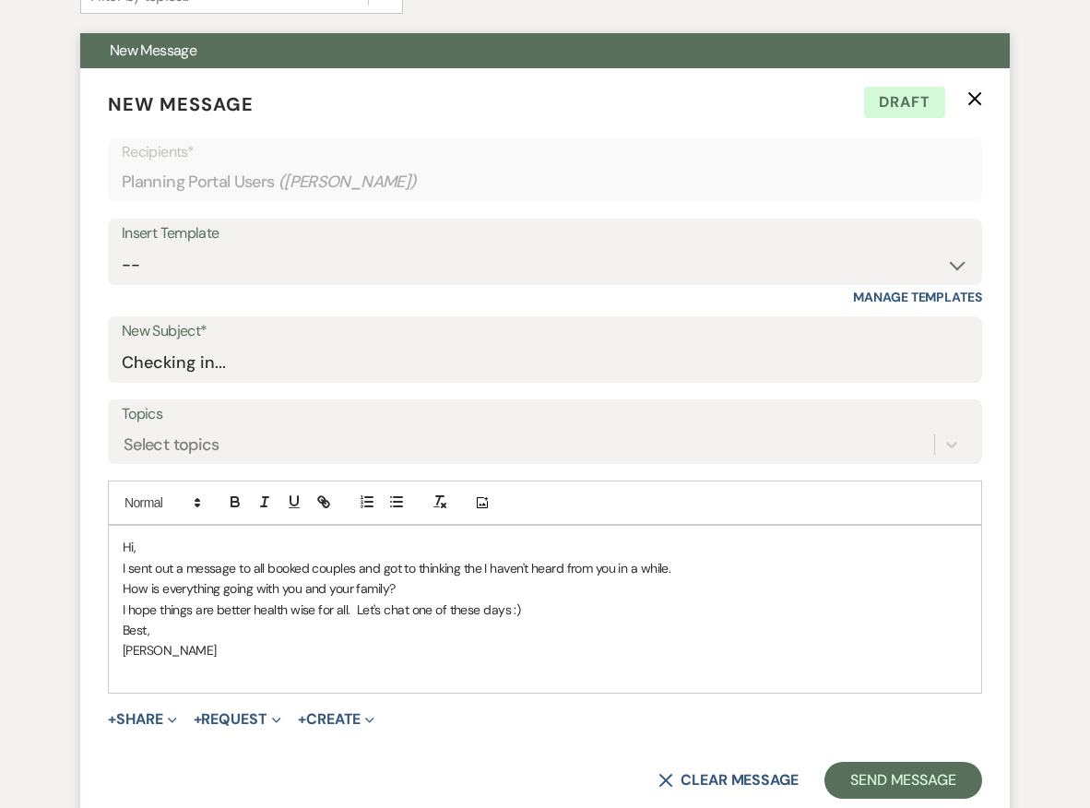
click at [354, 602] on p "I hope things are better health wise for all. Let's chat one of these days :)" at bounding box center [545, 609] width 845 height 20
click at [889, 775] on button "Send Message" at bounding box center [903, 780] width 158 height 37
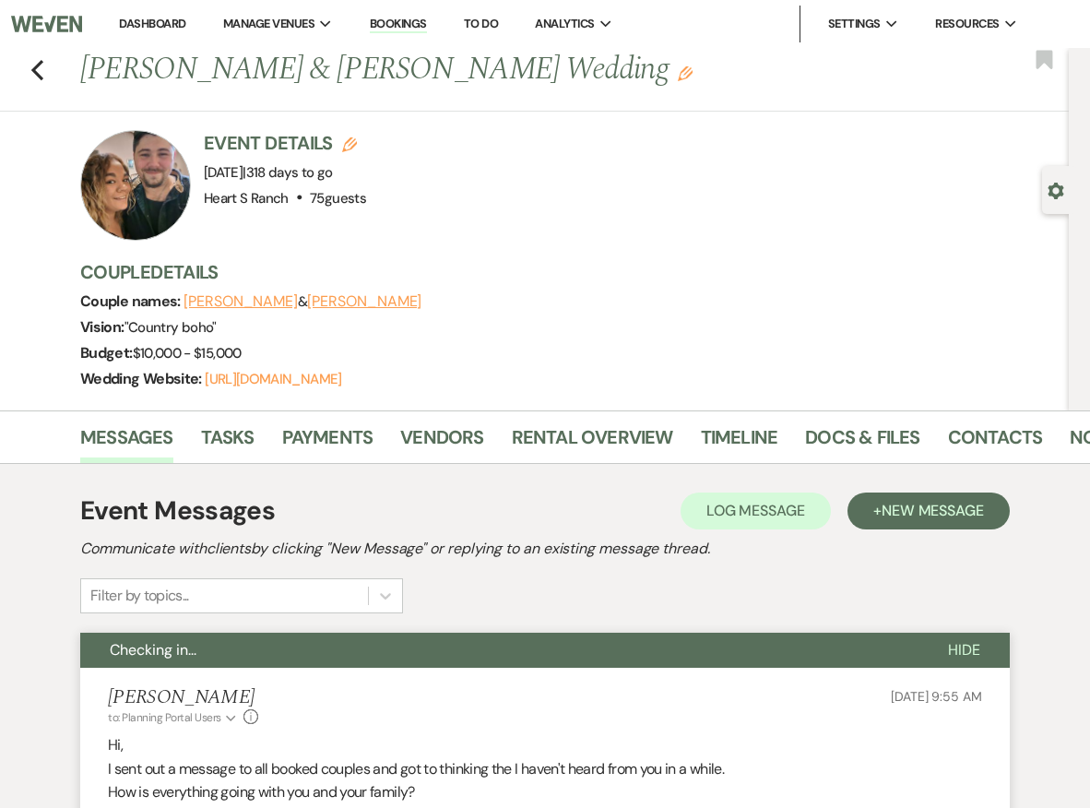
scroll to position [0, 0]
click at [35, 66] on use "button" at bounding box center [37, 70] width 12 height 20
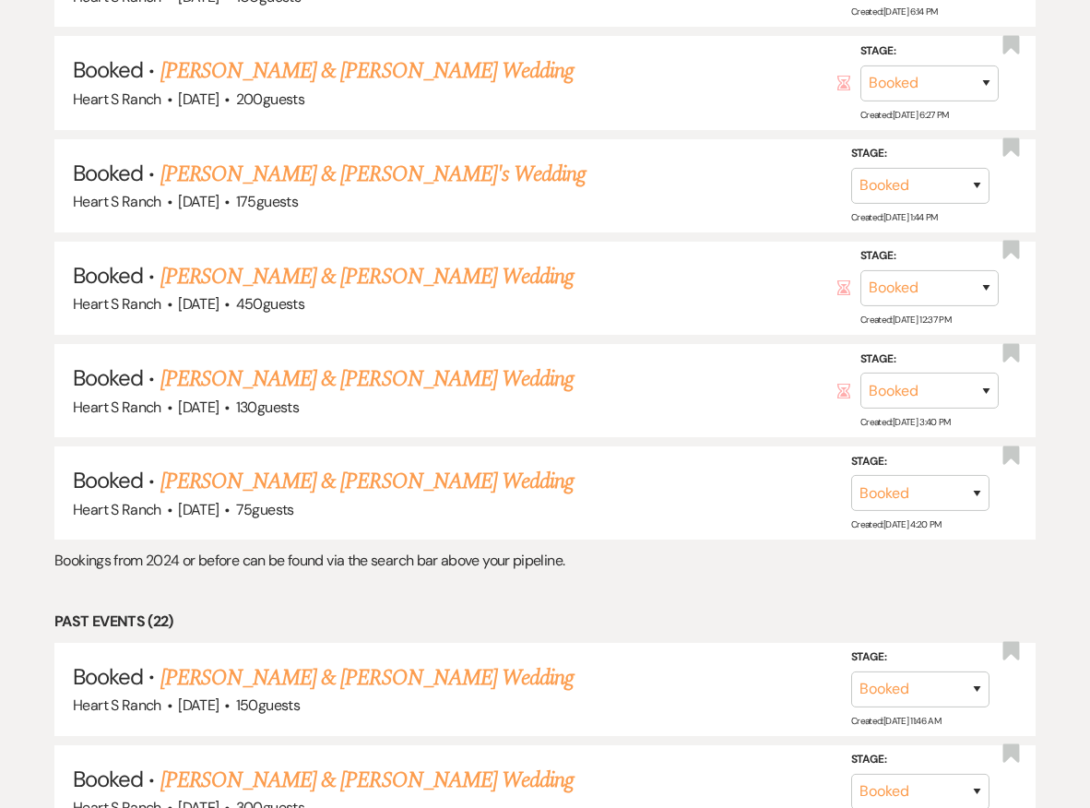
scroll to position [1911, 0]
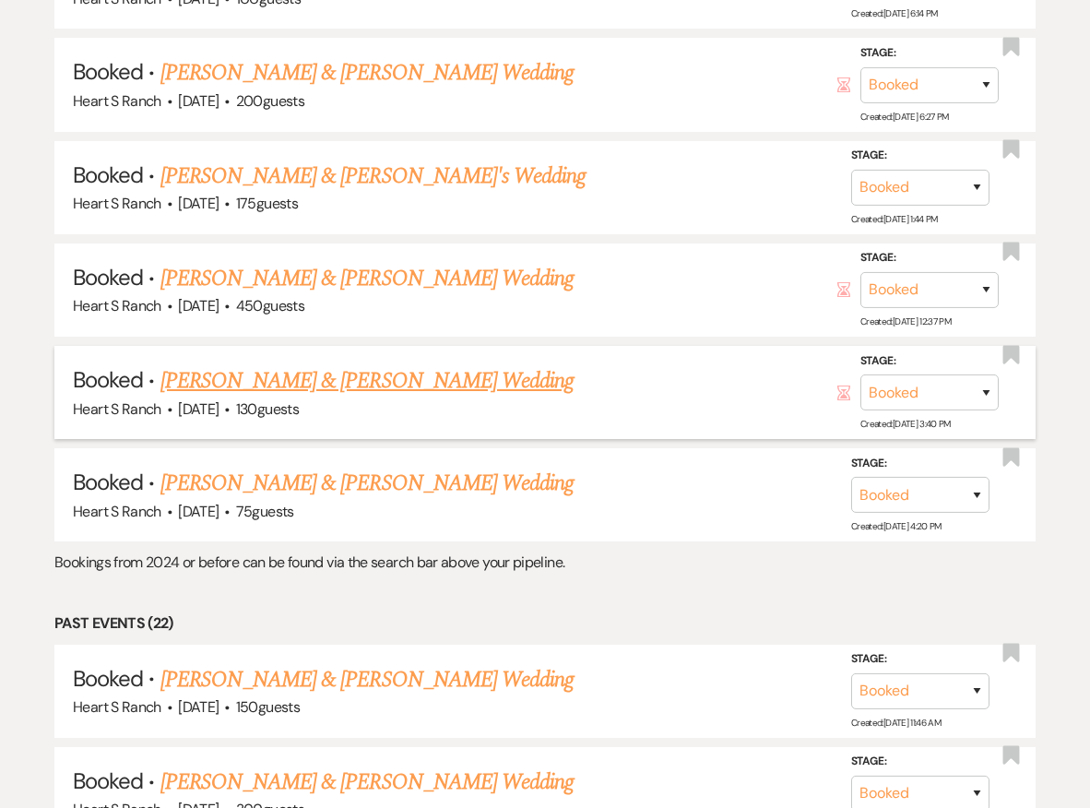
click at [258, 364] on link "[PERSON_NAME] & [PERSON_NAME] Wedding" at bounding box center [366, 380] width 413 height 33
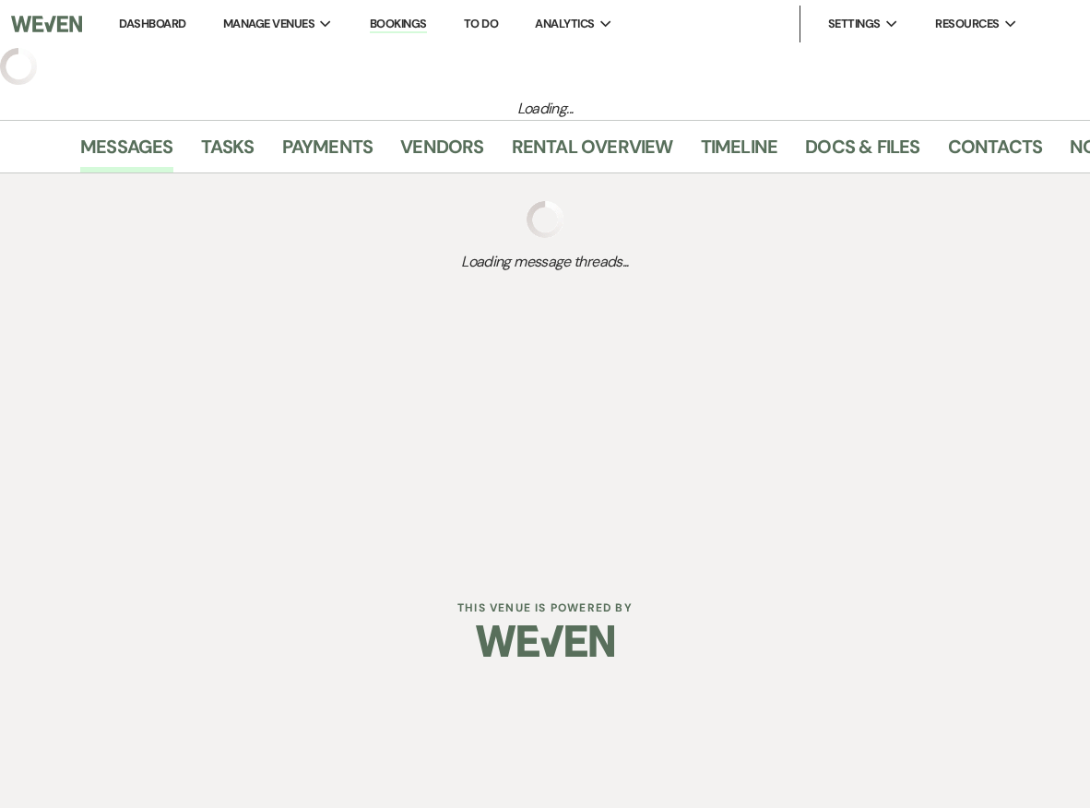
select select "5"
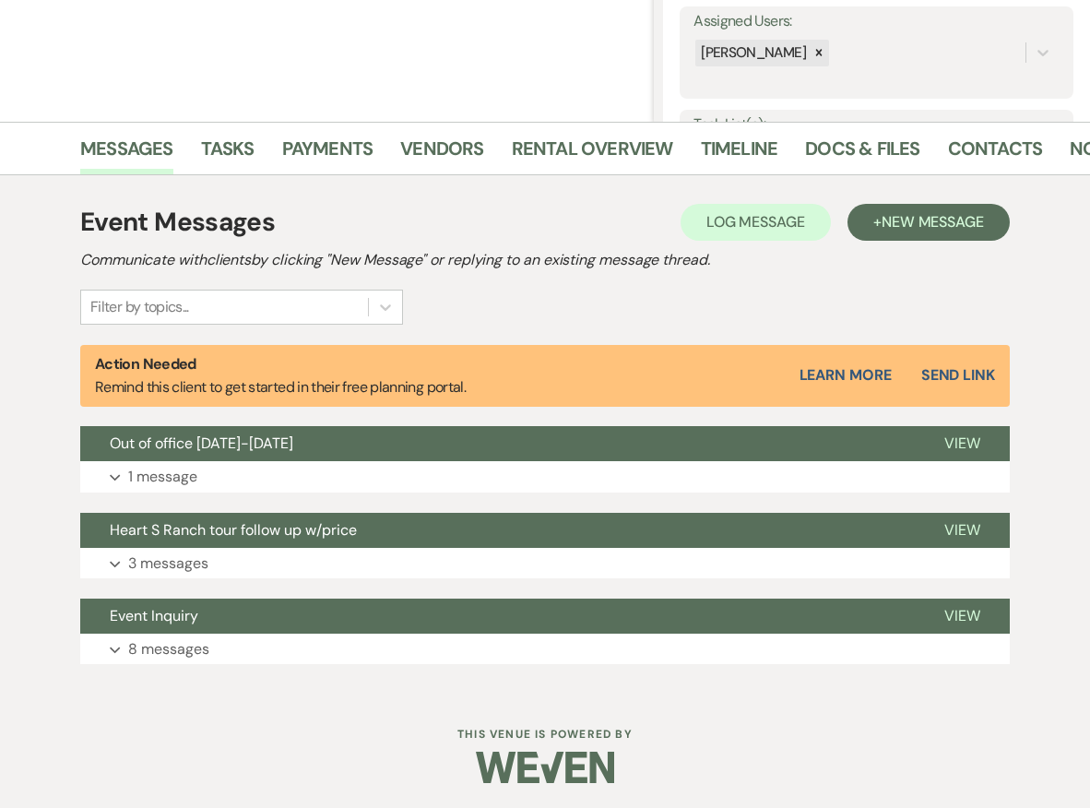
scroll to position [340, 0]
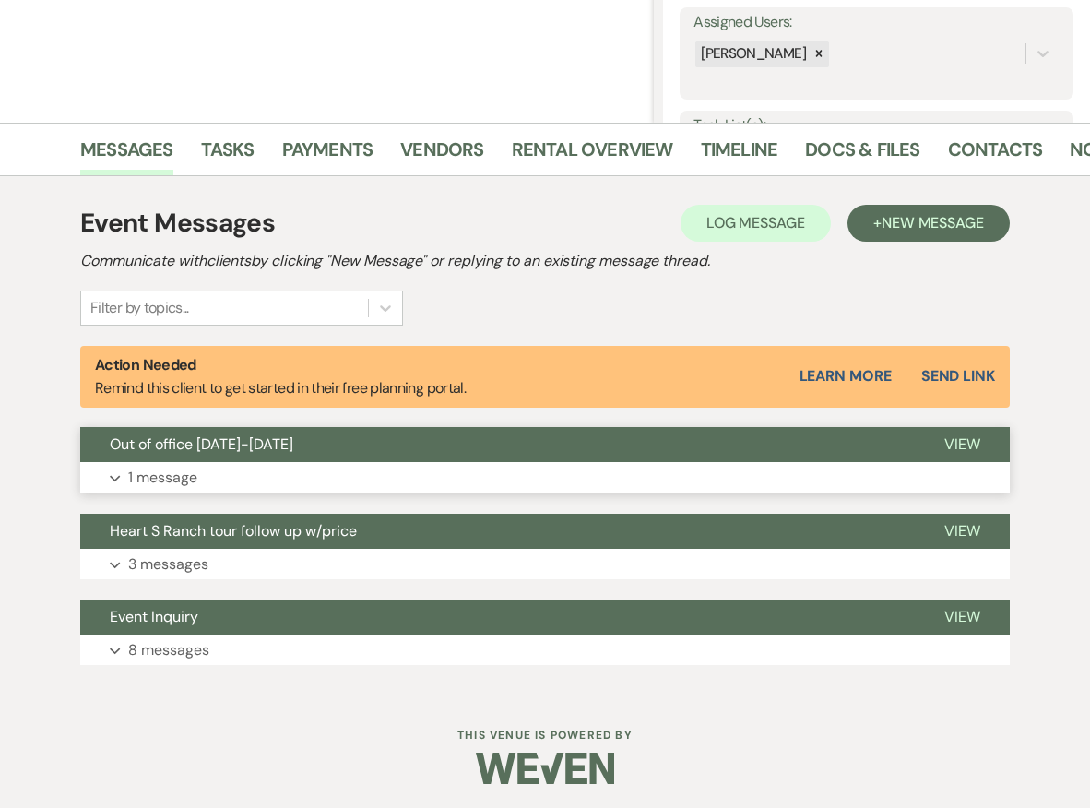
click at [269, 478] on button "Expand 1 message" at bounding box center [545, 477] width 930 height 31
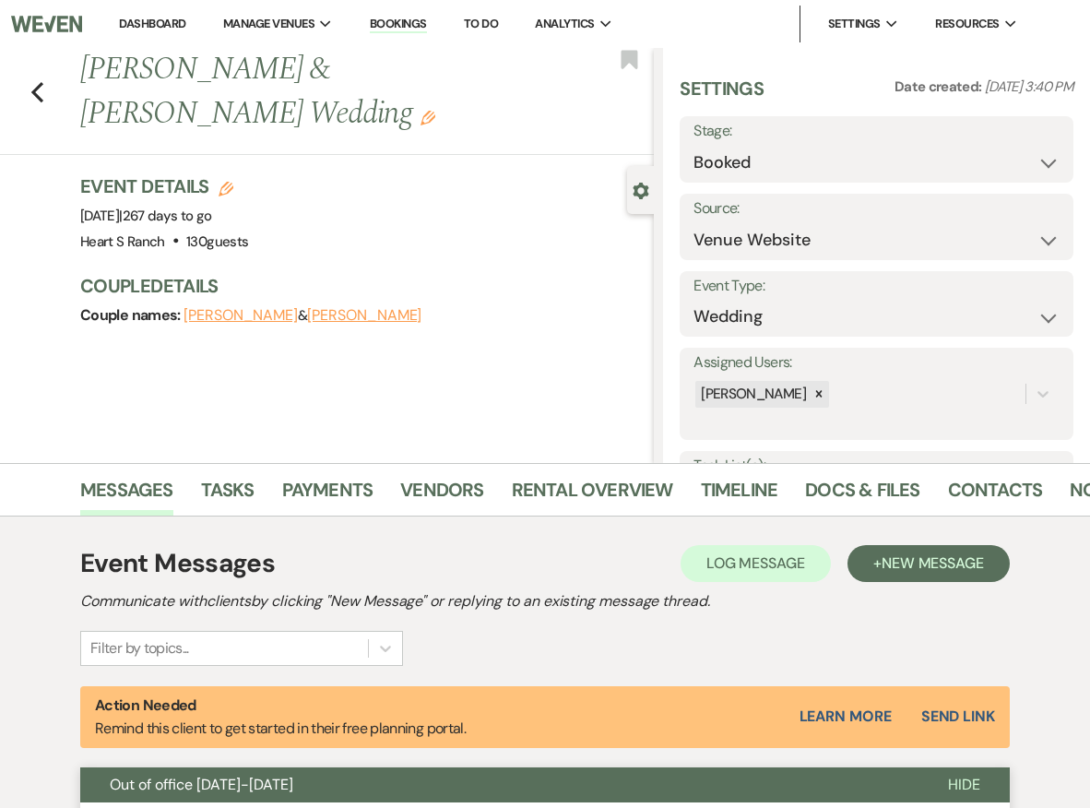
scroll to position [0, 0]
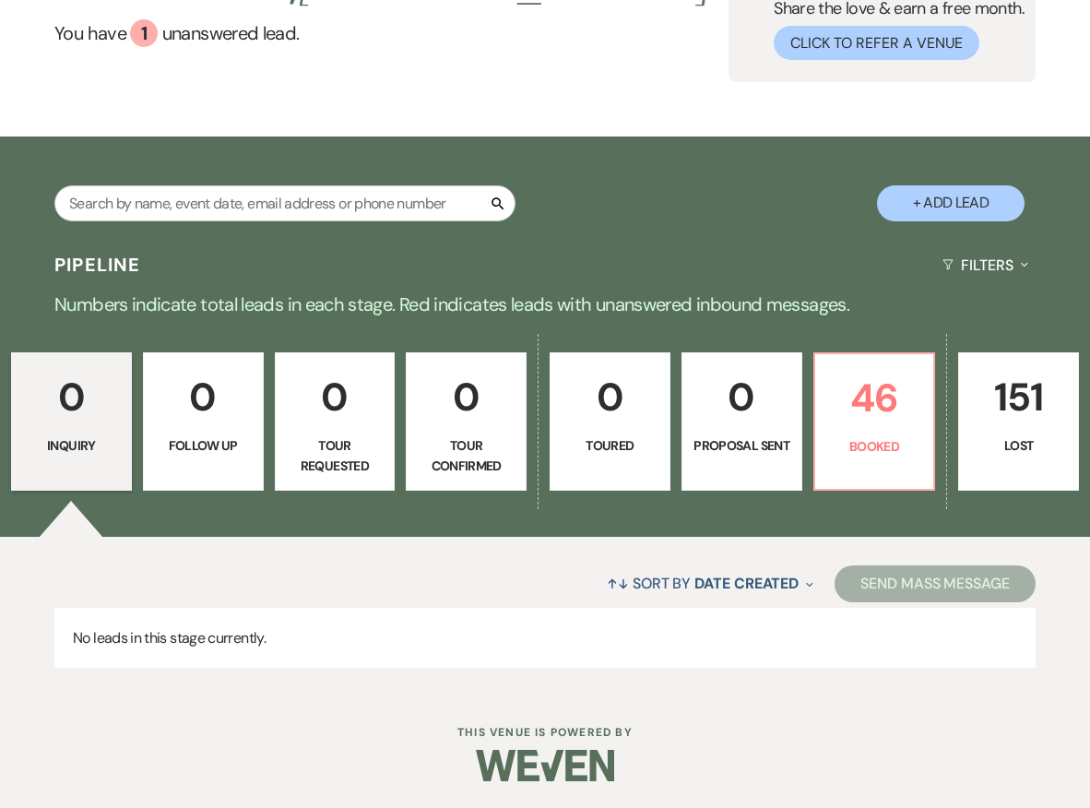
scroll to position [161, 0]
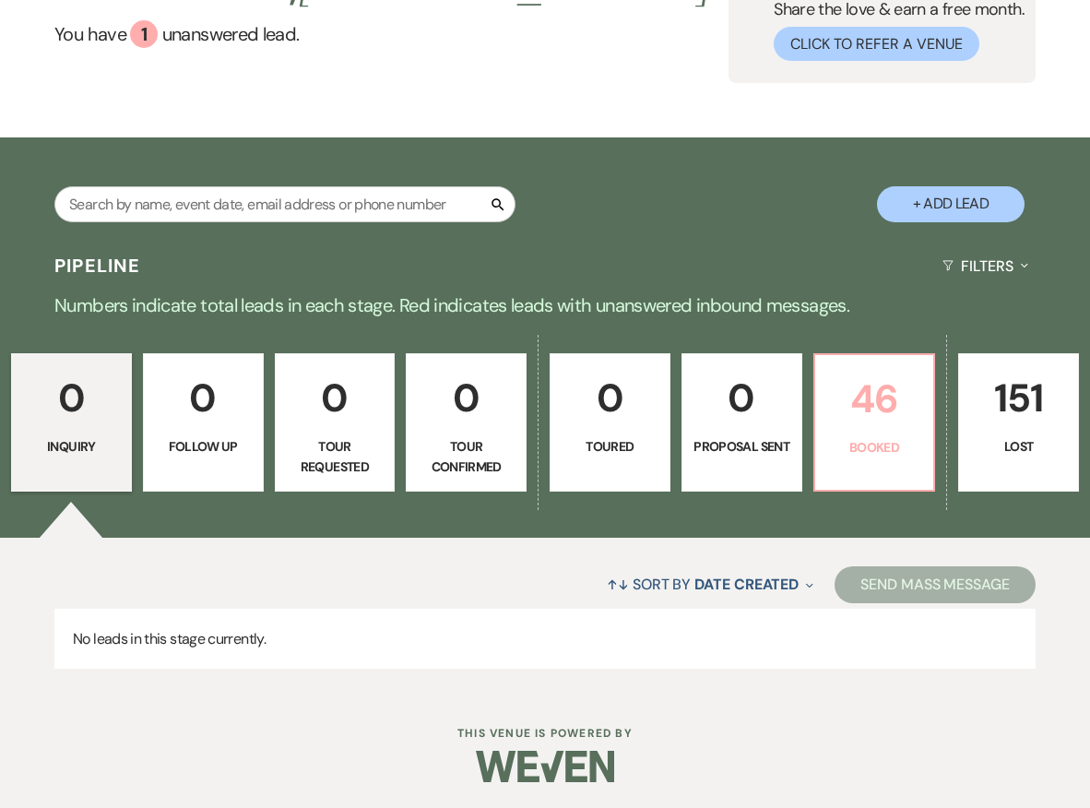
click at [850, 437] on p "Booked" at bounding box center [874, 447] width 97 height 20
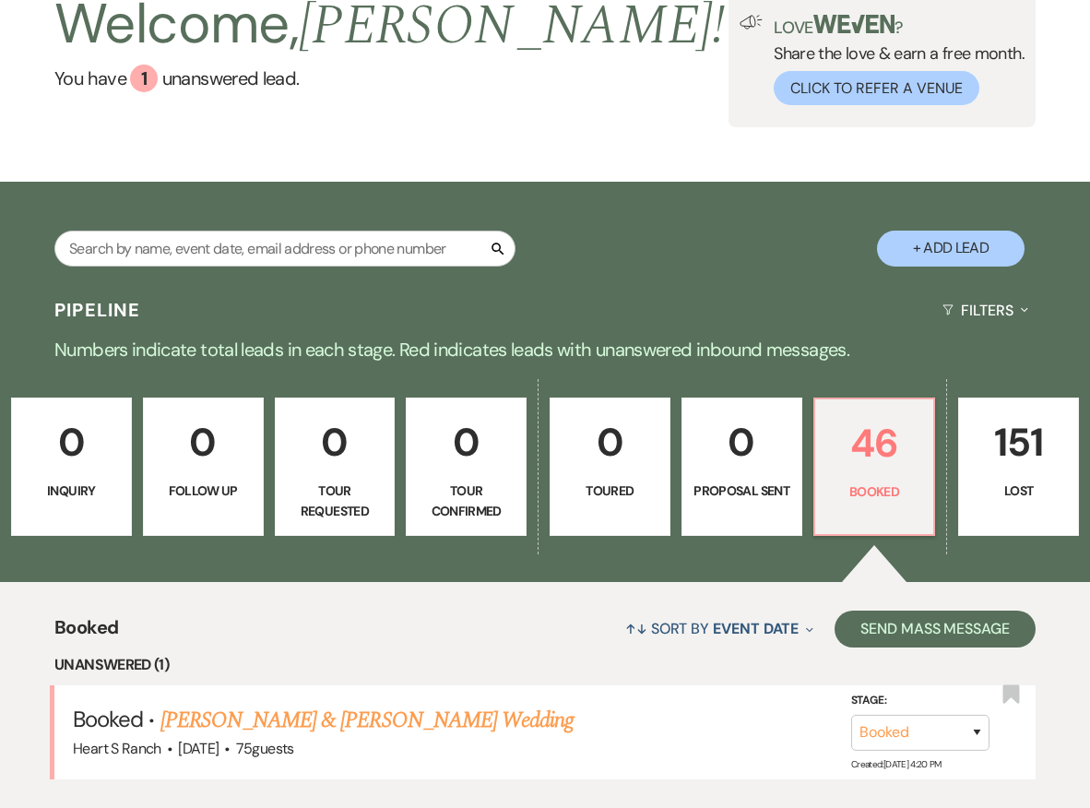
scroll to position [416, 0]
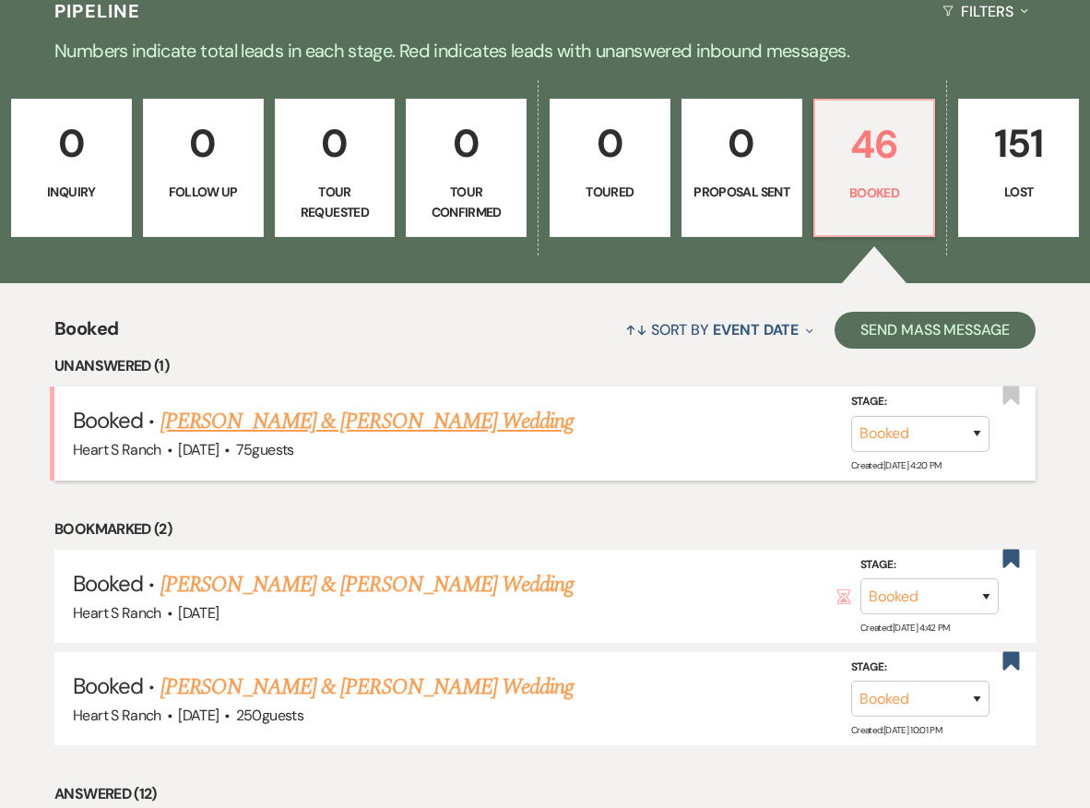
click at [465, 423] on link "[PERSON_NAME] & [PERSON_NAME] Wedding" at bounding box center [366, 421] width 413 height 33
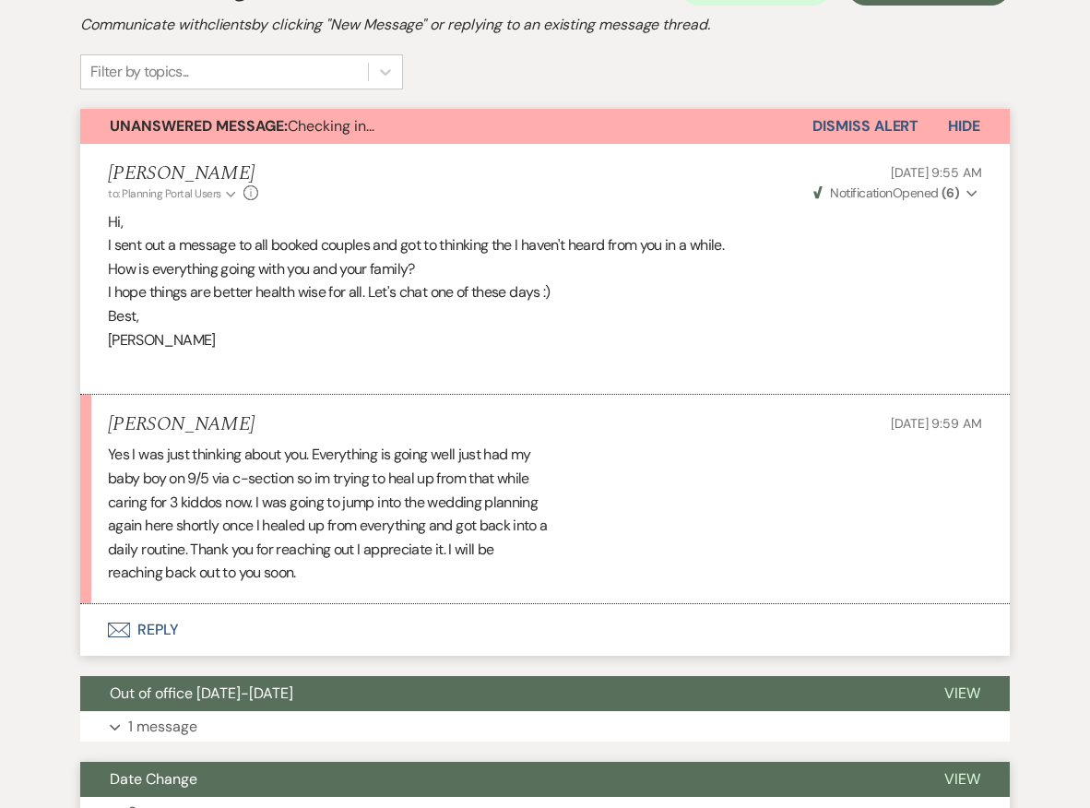
scroll to position [523, 0]
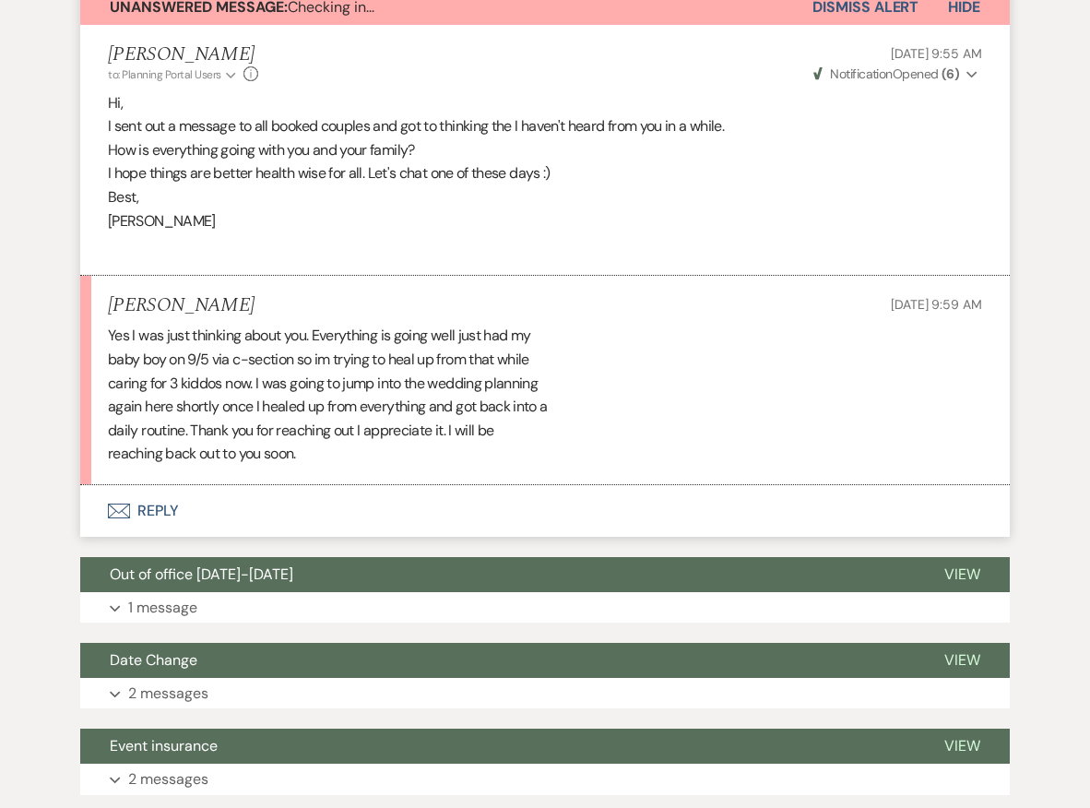
click at [404, 505] on button "Envelope Reply" at bounding box center [545, 511] width 930 height 52
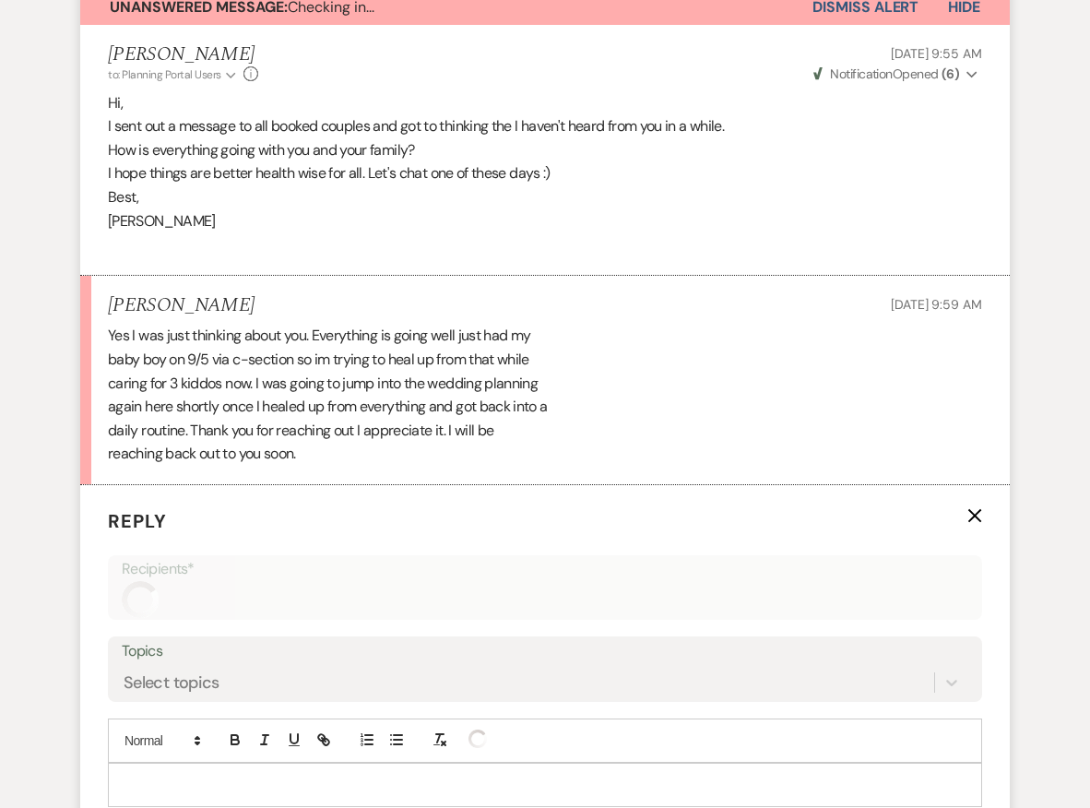
scroll to position [907, 0]
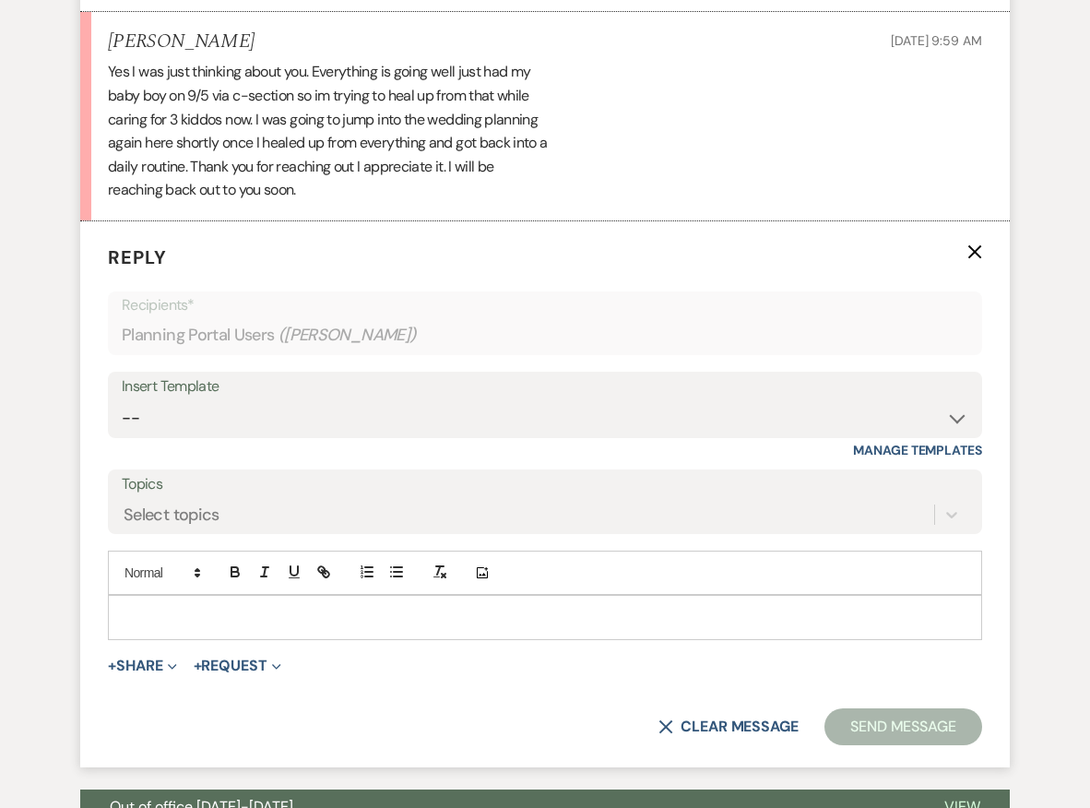
click at [344, 596] on div at bounding box center [545, 617] width 872 height 42
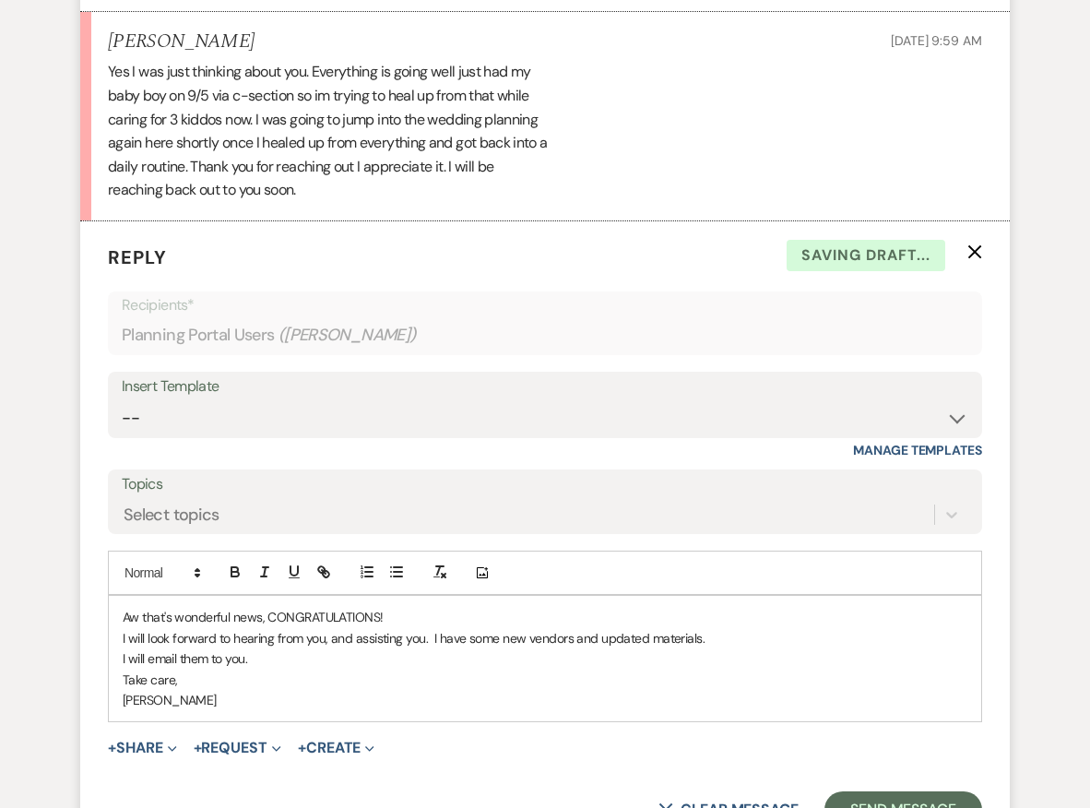
click at [573, 628] on p "I will look forward to hearing from you, and assisting you. I have some new ven…" at bounding box center [545, 638] width 845 height 20
click at [753, 628] on p "I will look forward to hearing from you, and assisting you. I have some new ven…" at bounding box center [545, 638] width 845 height 20
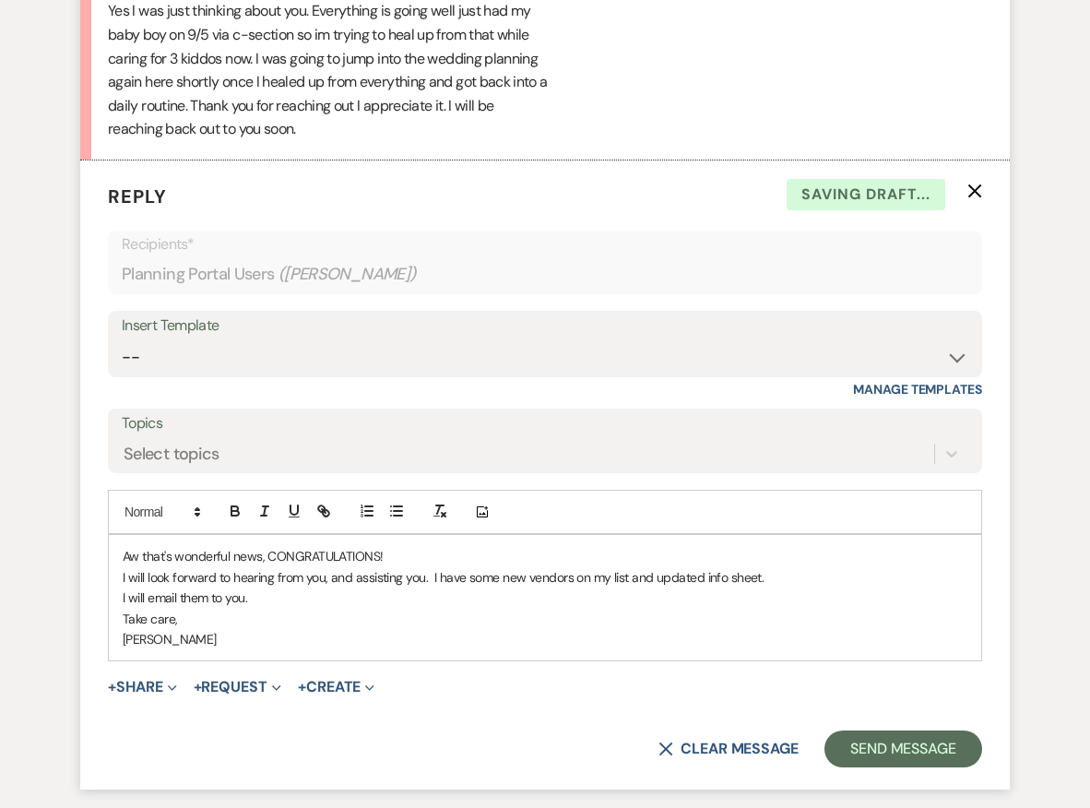
scroll to position [968, 0]
click at [803, 569] on p "I will look forward to hearing from you, and assisting you. I have some new ven…" at bounding box center [545, 576] width 845 height 20
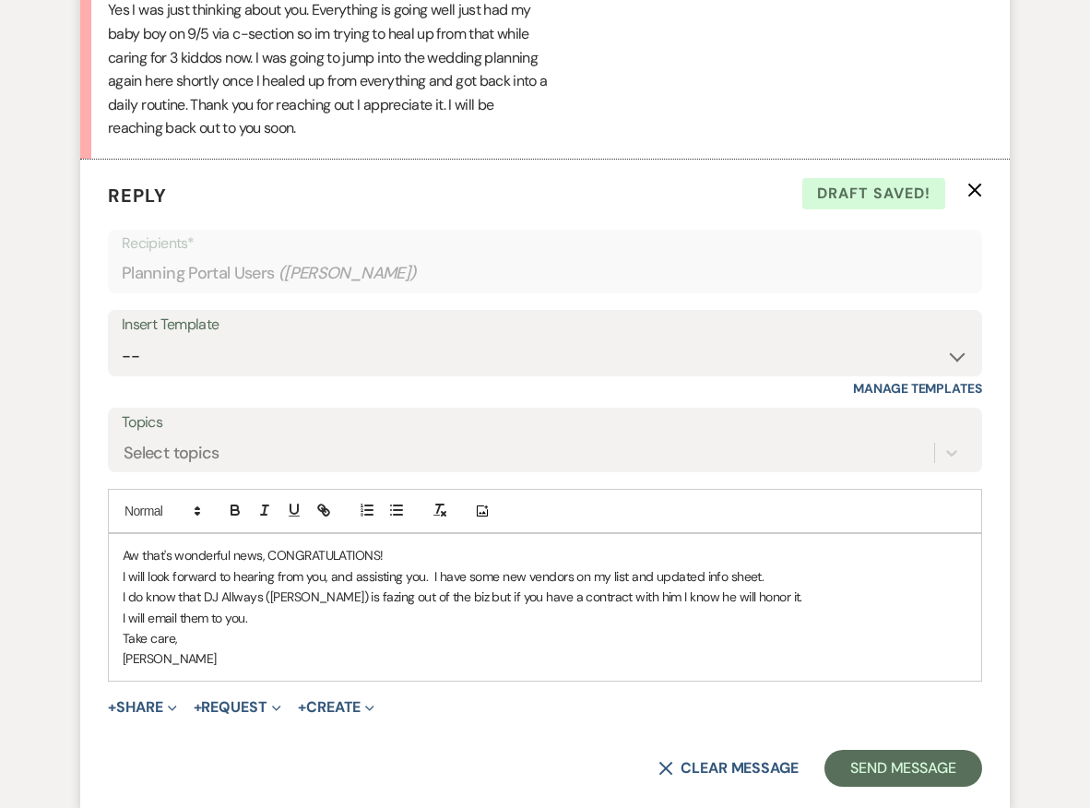
click at [209, 608] on p "I will email them to you." at bounding box center [545, 618] width 845 height 20
click at [307, 608] on p "I will email new vendor list to you." at bounding box center [545, 618] width 845 height 20
click at [212, 628] on p "Take care," at bounding box center [545, 638] width 845 height 20
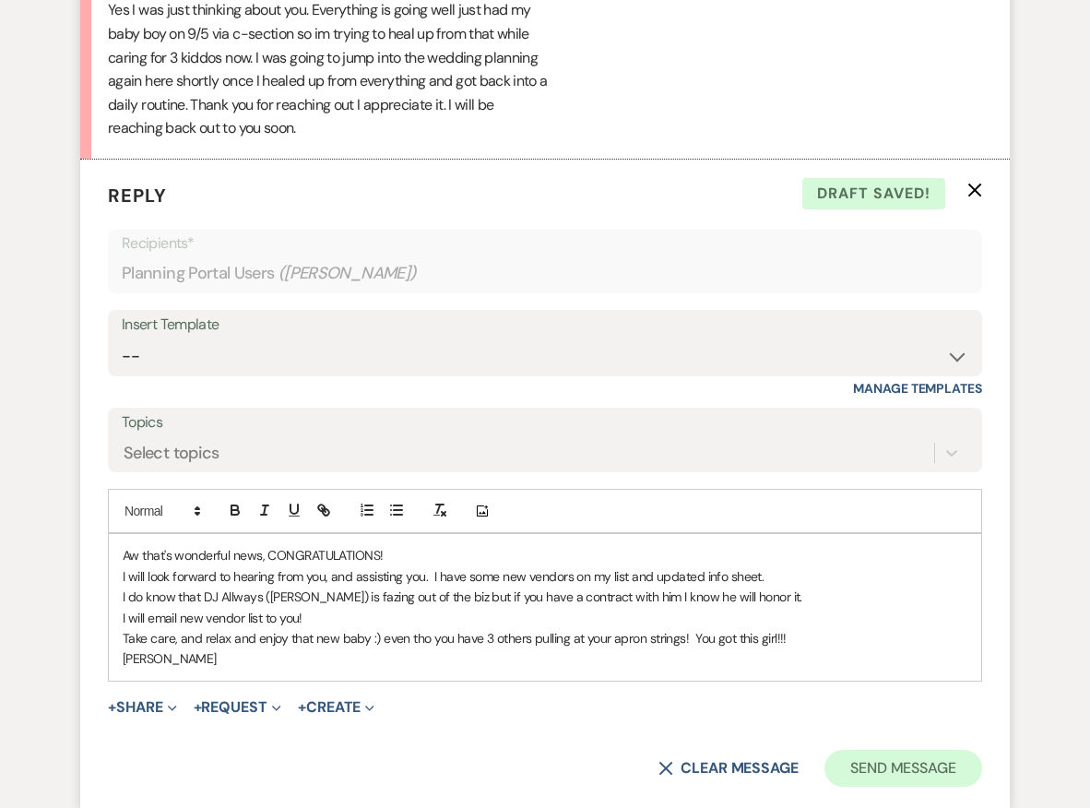
click at [889, 753] on button "Send Message" at bounding box center [903, 768] width 158 height 37
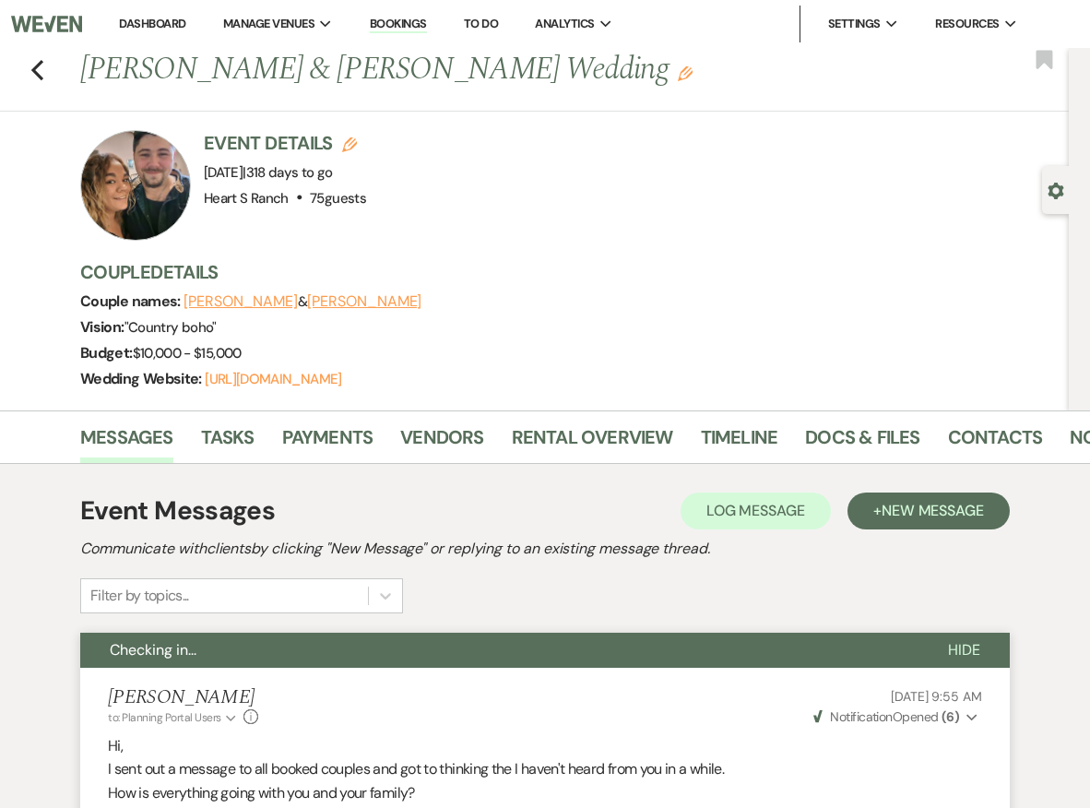
scroll to position [0, 0]
